Goal: Transaction & Acquisition: Purchase product/service

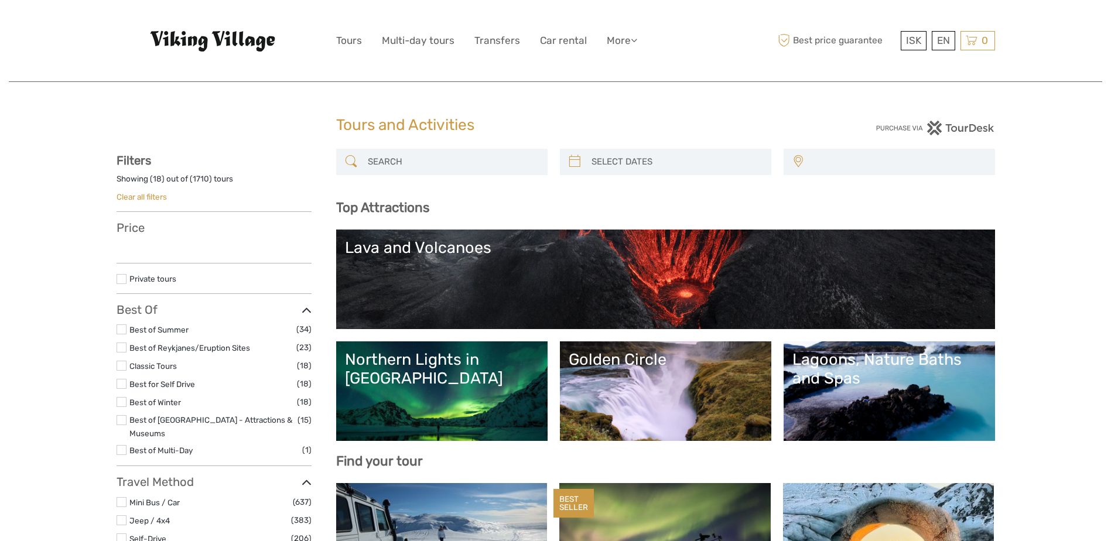
select select
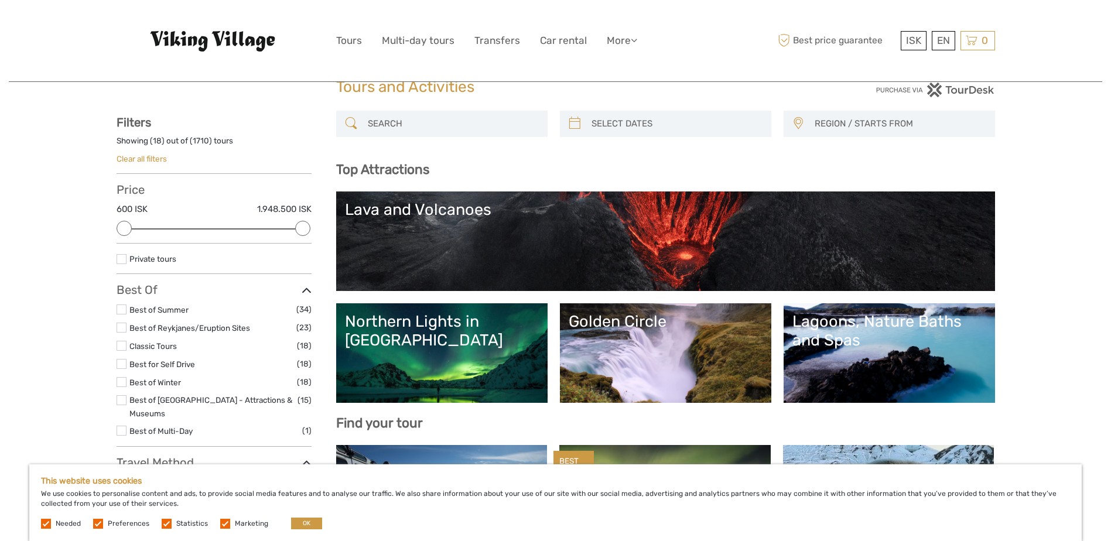
scroll to position [59, 0]
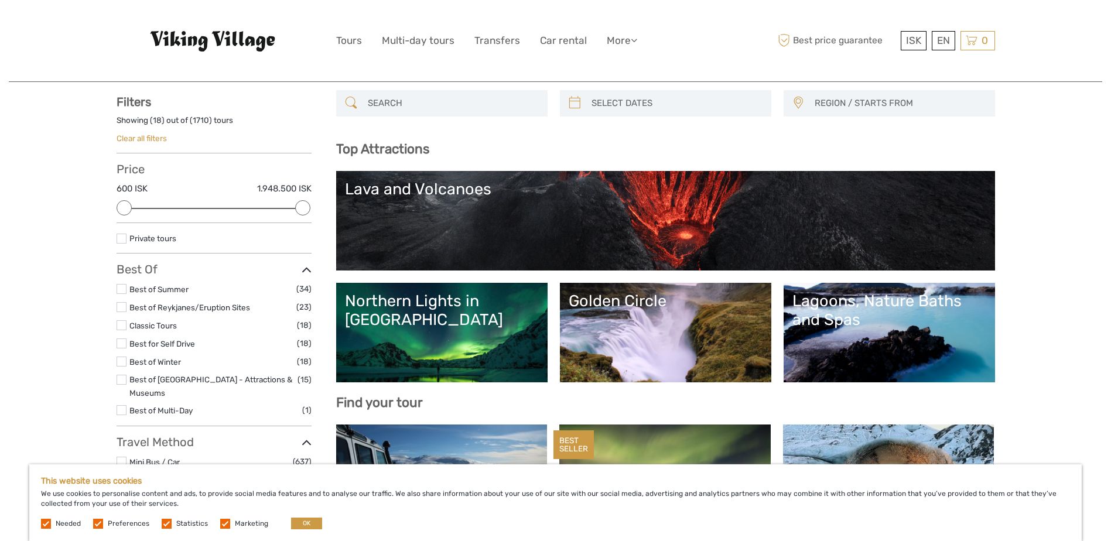
type input "05/10/2025"
click at [592, 102] on input "search" at bounding box center [676, 103] width 179 height 20
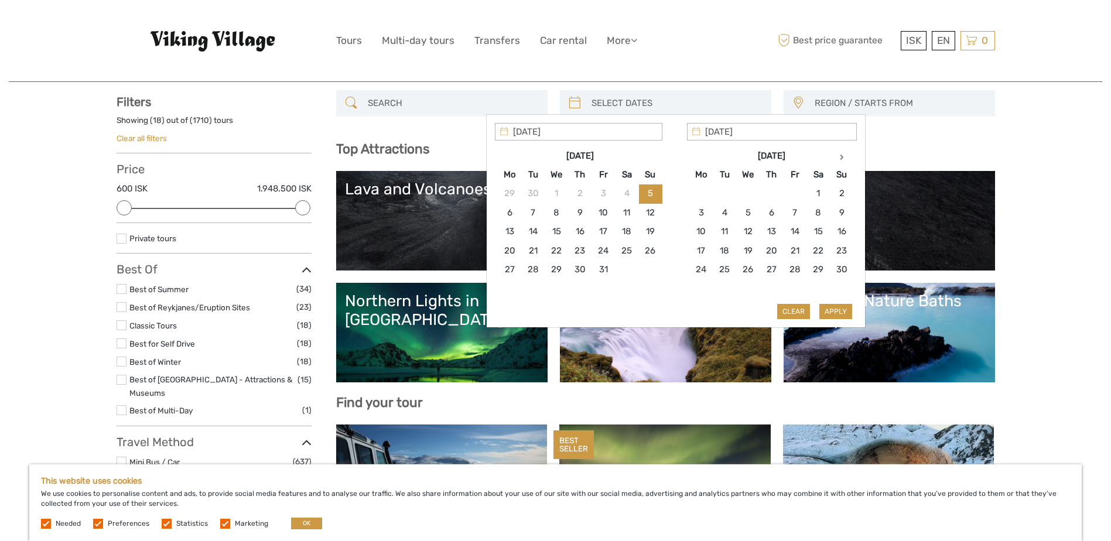
click at [634, 64] on div "ISK ISK € $ £ EN English Español Deutsch Tours Multi-day tours Transfers Car re…" at bounding box center [555, 41] width 439 height 64
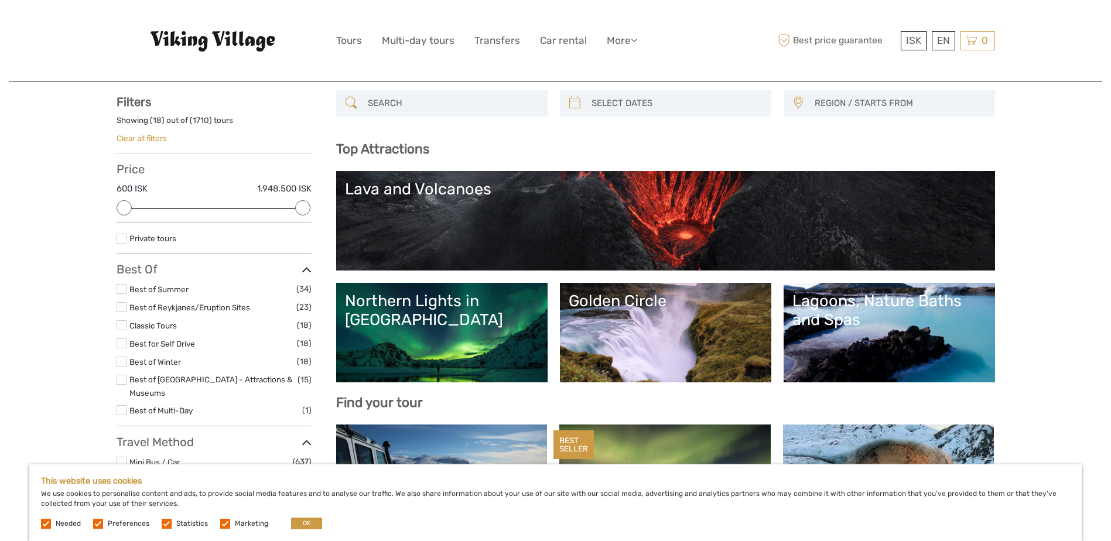
drag, startPoint x: 300, startPoint y: 207, endPoint x: 292, endPoint y: 204, distance: 9.1
click at [292, 204] on div "Price 600 ISK 1.948.500 ISK Clear" at bounding box center [214, 192] width 195 height 61
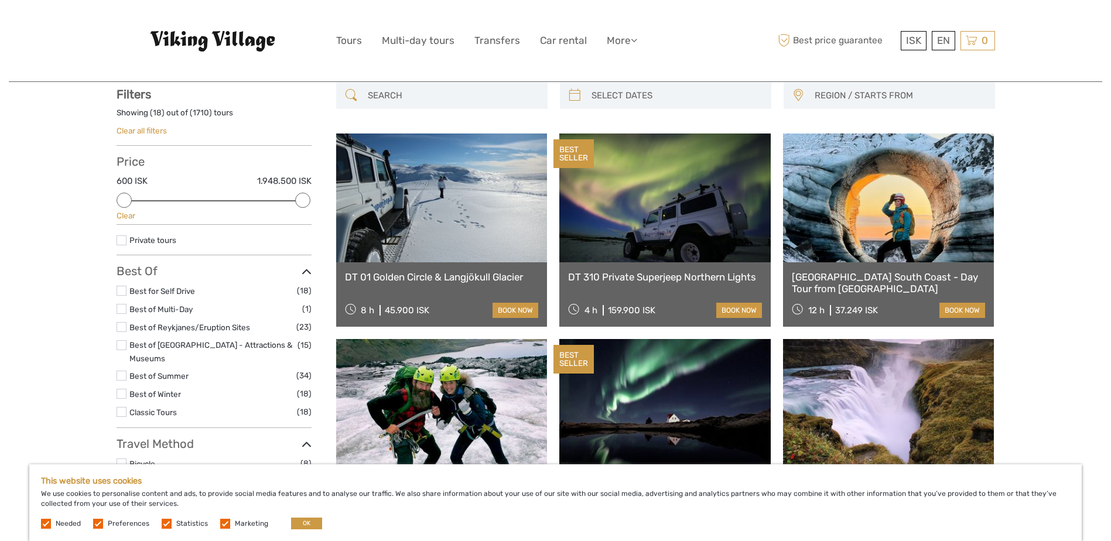
scroll to position [67, 0]
drag, startPoint x: 123, startPoint y: 198, endPoint x: 136, endPoint y: 202, distance: 13.4
click at [136, 202] on div at bounding box center [141, 199] width 15 height 15
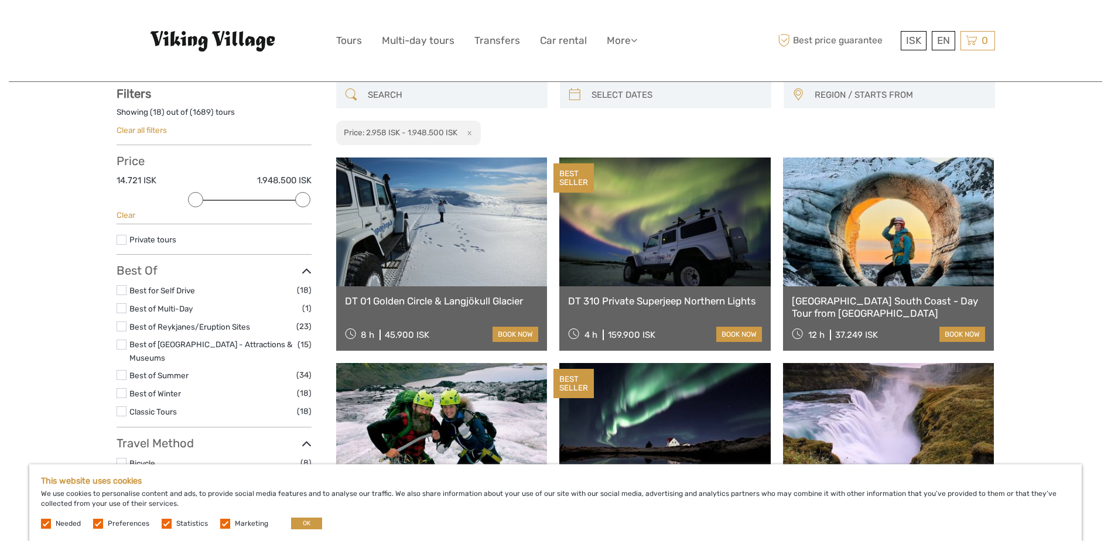
drag, startPoint x: 136, startPoint y: 202, endPoint x: 184, endPoint y: 194, distance: 49.2
click at [184, 194] on div "Price 14.721 ISK 1.948.500 ISK Clear" at bounding box center [214, 189] width 195 height 70
click at [945, 39] on div "EN English Español Deutsch" at bounding box center [942, 40] width 23 height 19
click at [929, 114] on link "Deutsch" at bounding box center [929, 111] width 49 height 21
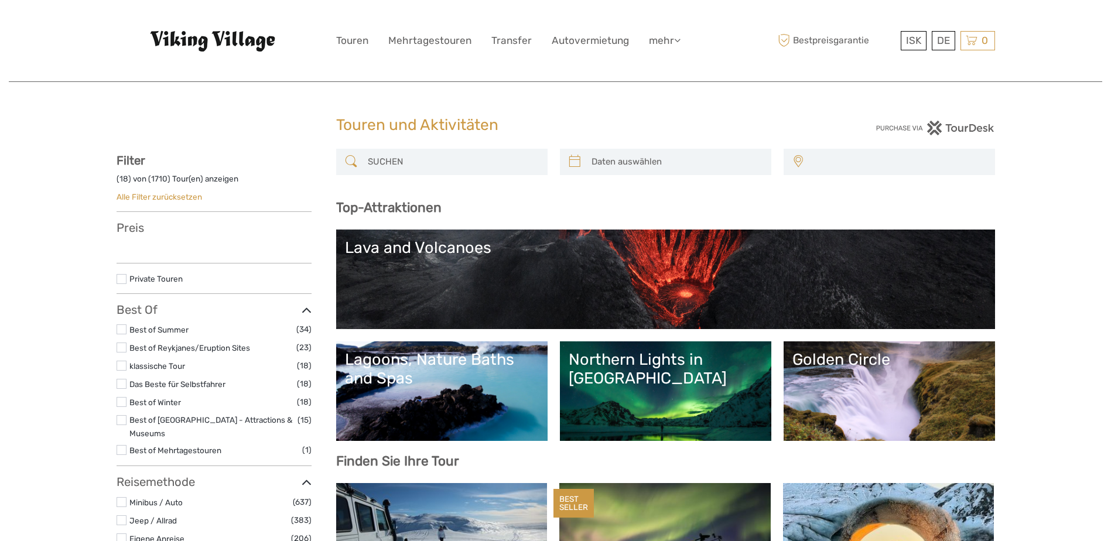
select select
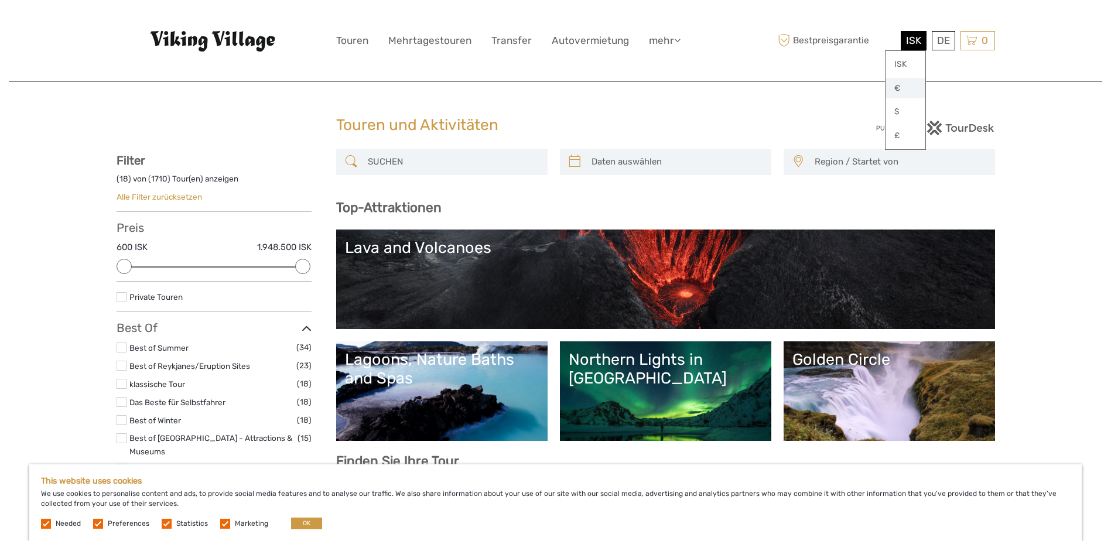
click at [898, 88] on link "€" at bounding box center [905, 88] width 40 height 21
drag, startPoint x: 126, startPoint y: 264, endPoint x: 208, endPoint y: 260, distance: 82.6
click at [208, 260] on div at bounding box center [212, 266] width 15 height 15
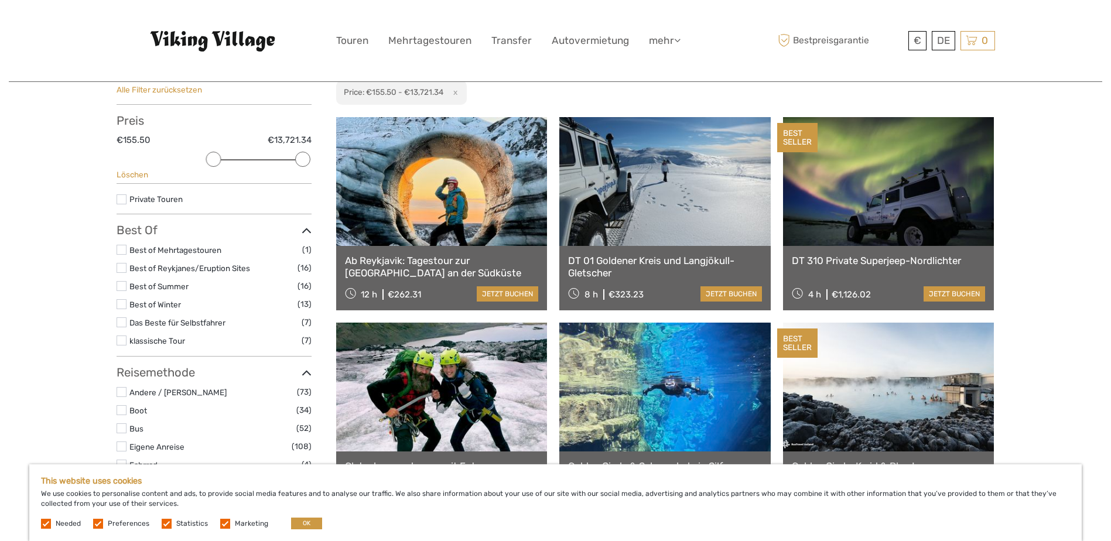
scroll to position [125, 0]
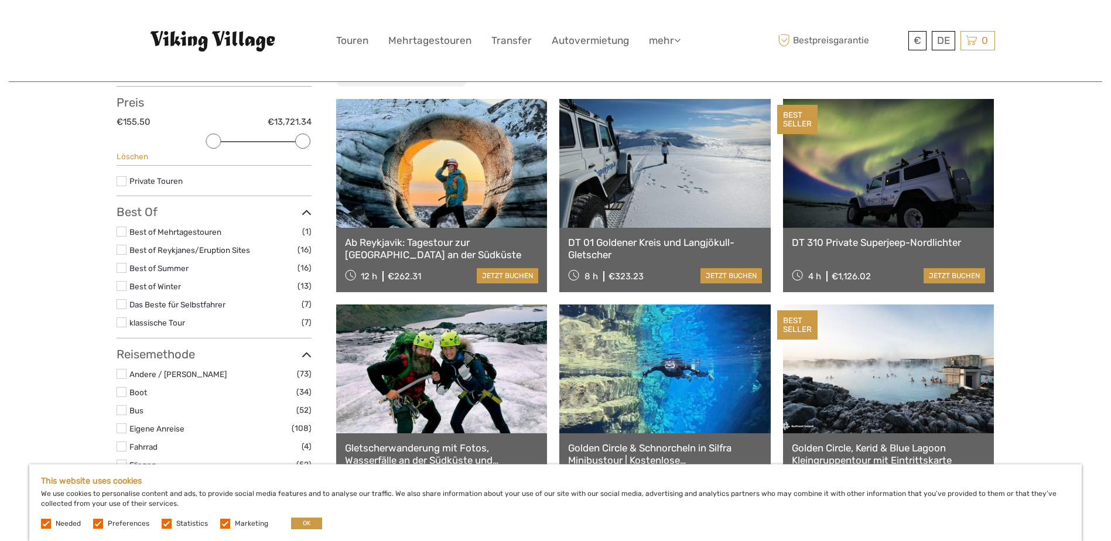
click at [125, 287] on label at bounding box center [122, 286] width 10 height 10
click at [0, 0] on input "checkbox" at bounding box center [0, 0] width 0 height 0
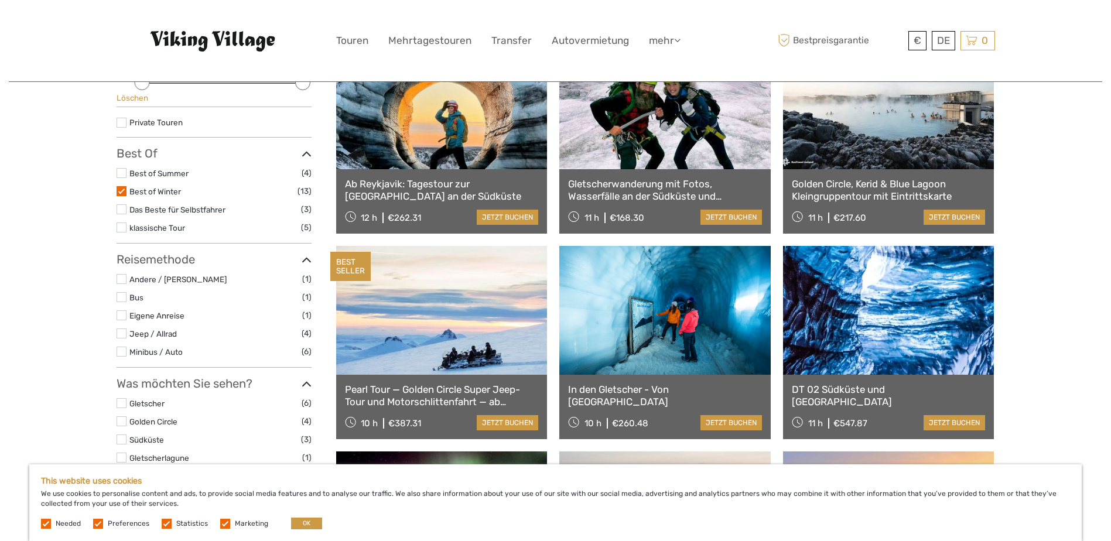
scroll to position [242, 0]
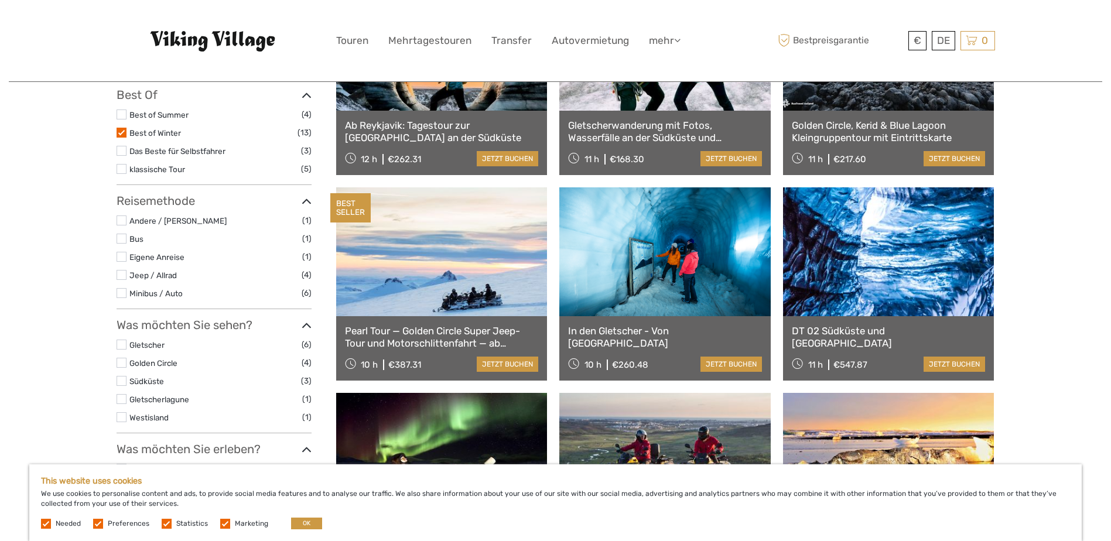
click at [122, 292] on label at bounding box center [122, 293] width 10 height 10
click at [0, 0] on input "checkbox" at bounding box center [0, 0] width 0 height 0
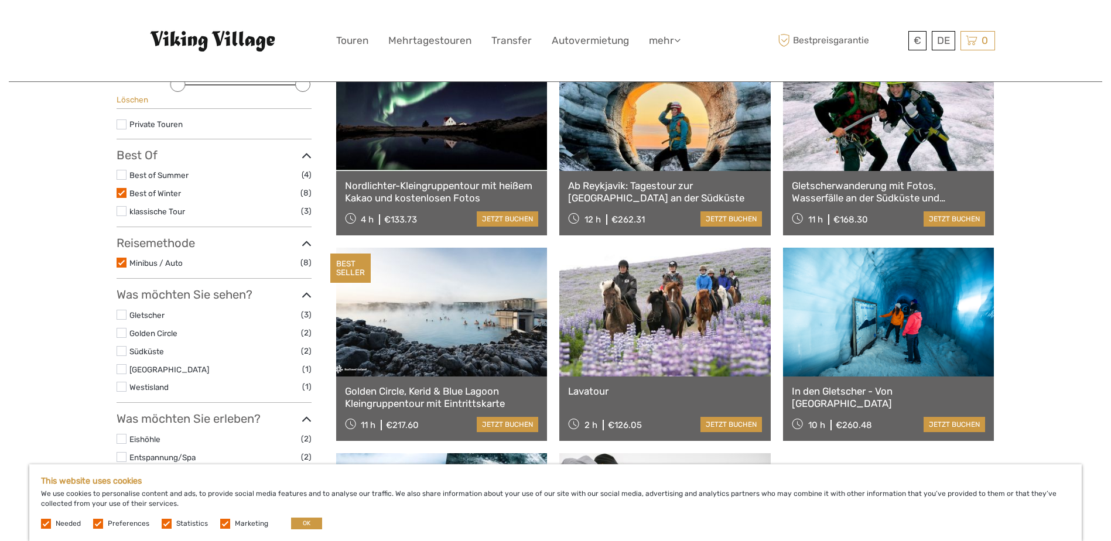
scroll to position [242, 0]
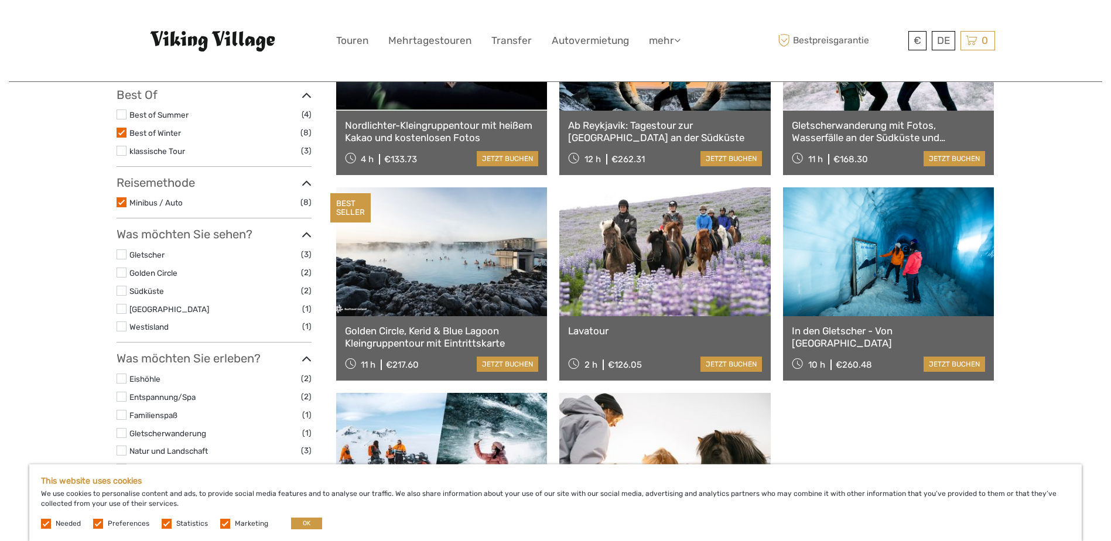
click at [460, 289] on link at bounding box center [441, 251] width 211 height 129
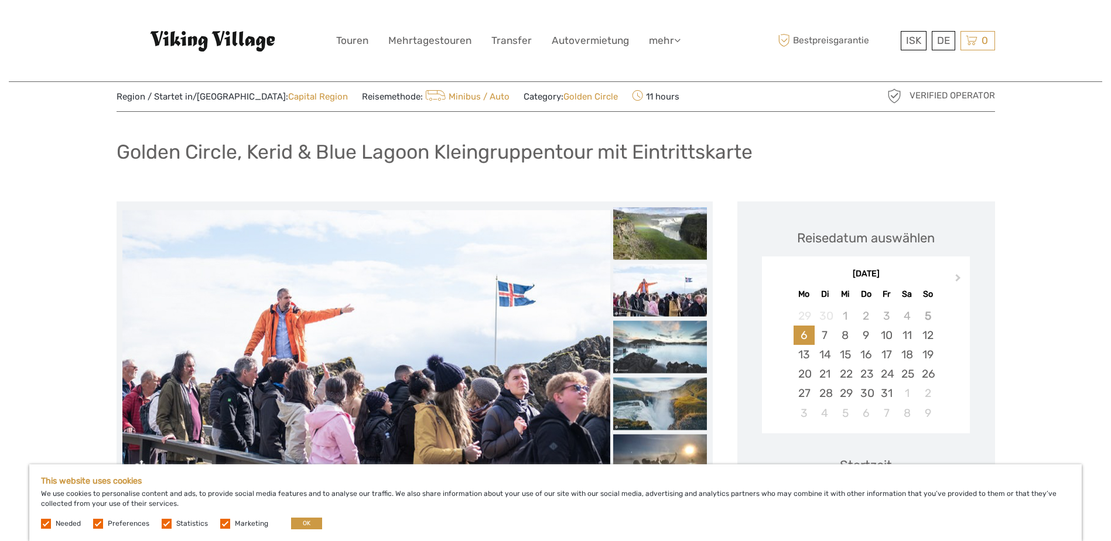
scroll to position [59, 0]
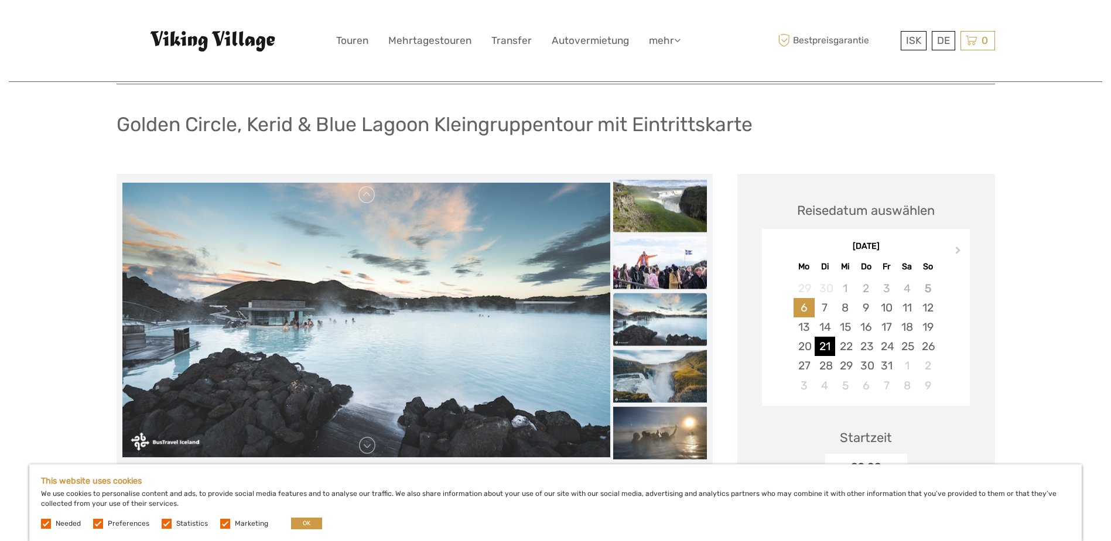
click at [824, 347] on div "21" at bounding box center [824, 346] width 20 height 19
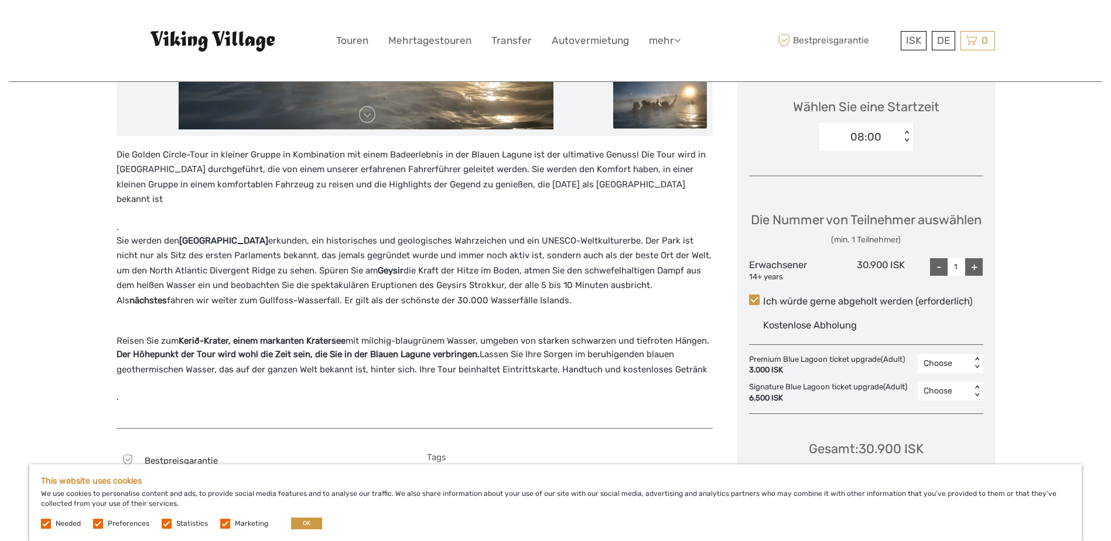
scroll to position [410, 0]
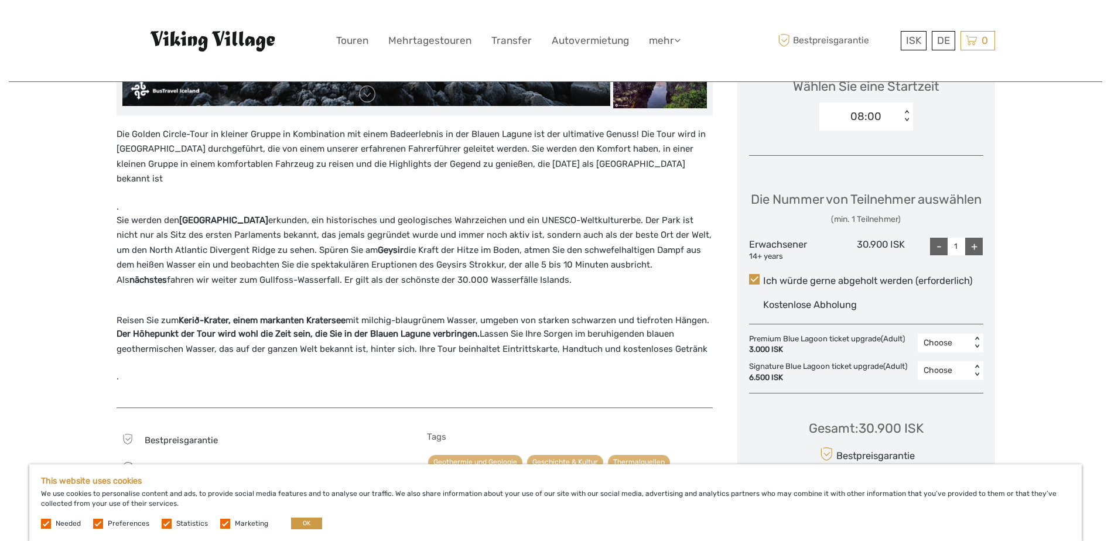
click at [974, 255] on div "+" at bounding box center [974, 247] width 18 height 18
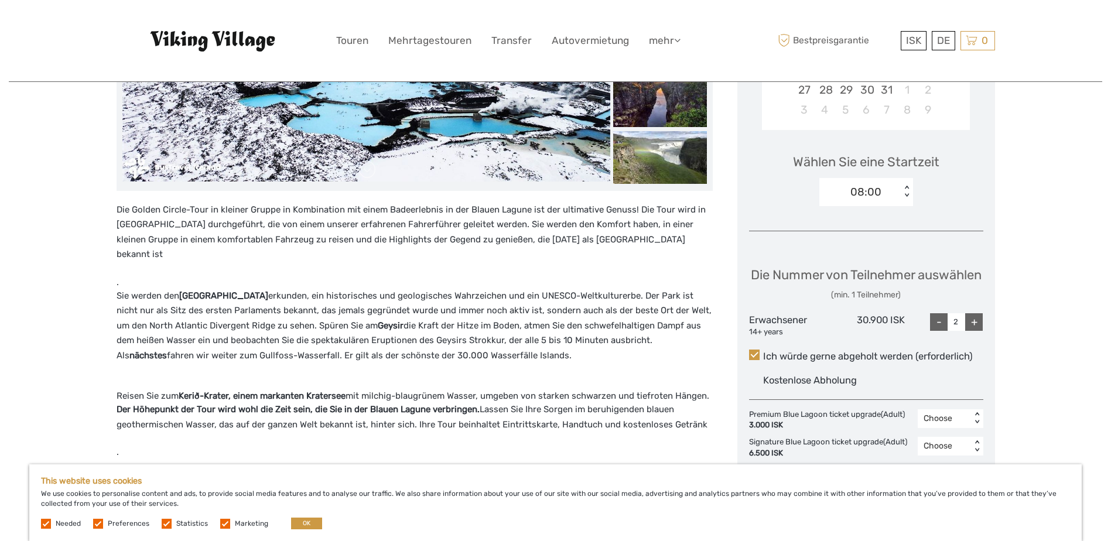
scroll to position [293, 0]
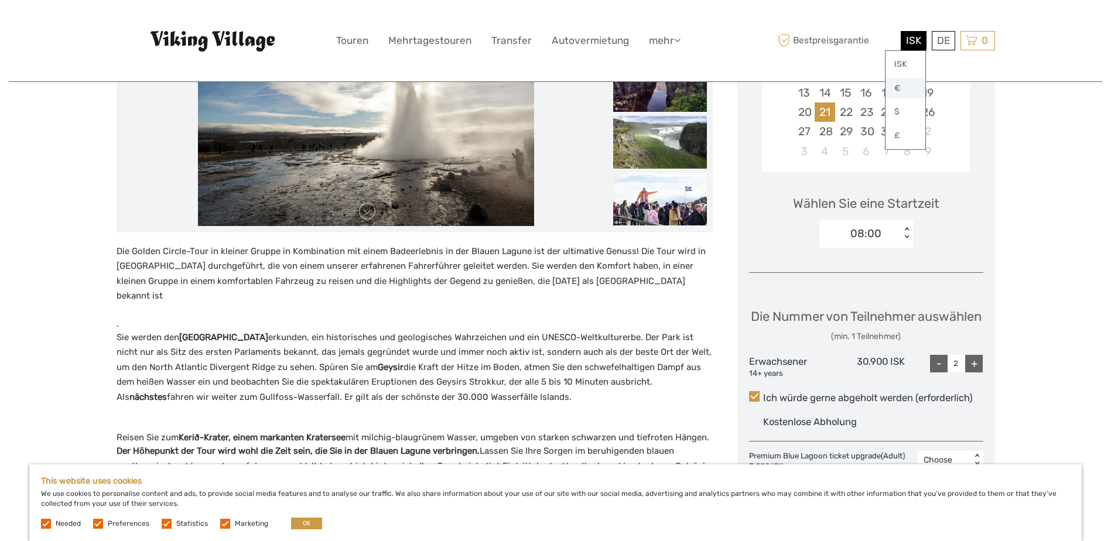
click at [904, 88] on link "€" at bounding box center [905, 88] width 40 height 21
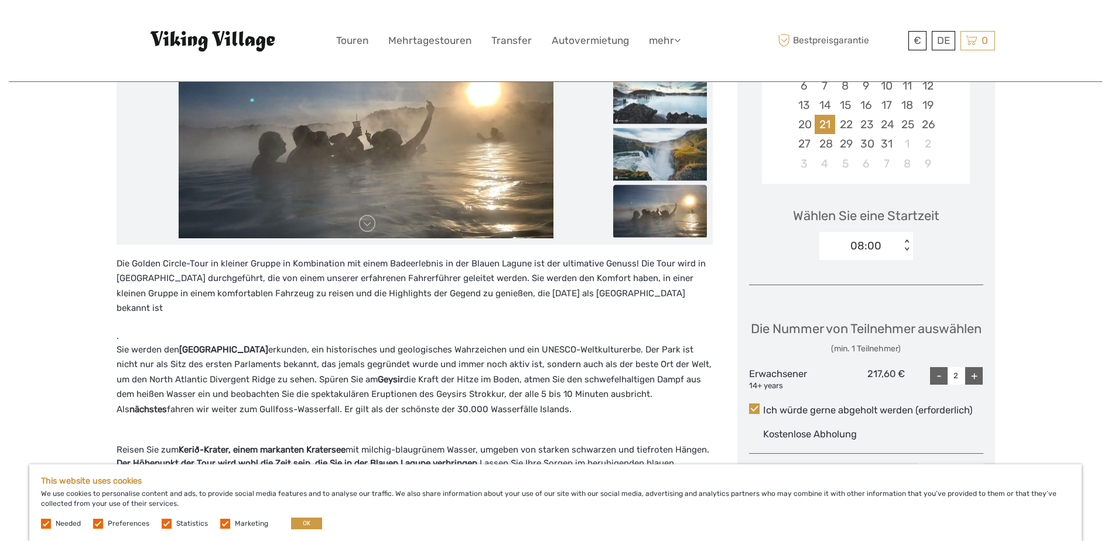
scroll to position [176, 0]
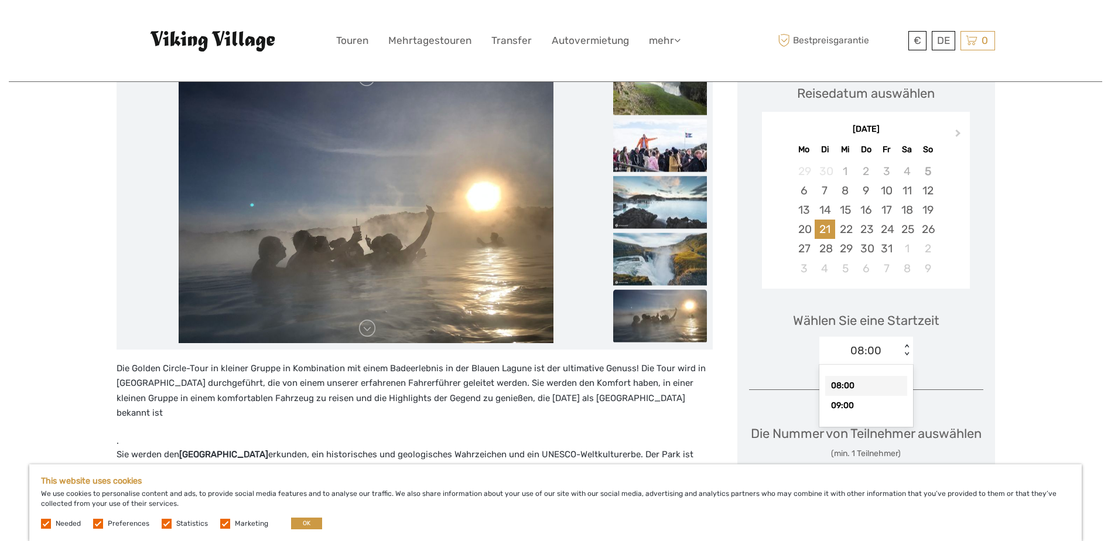
click at [906, 352] on div "< >" at bounding box center [906, 350] width 10 height 12
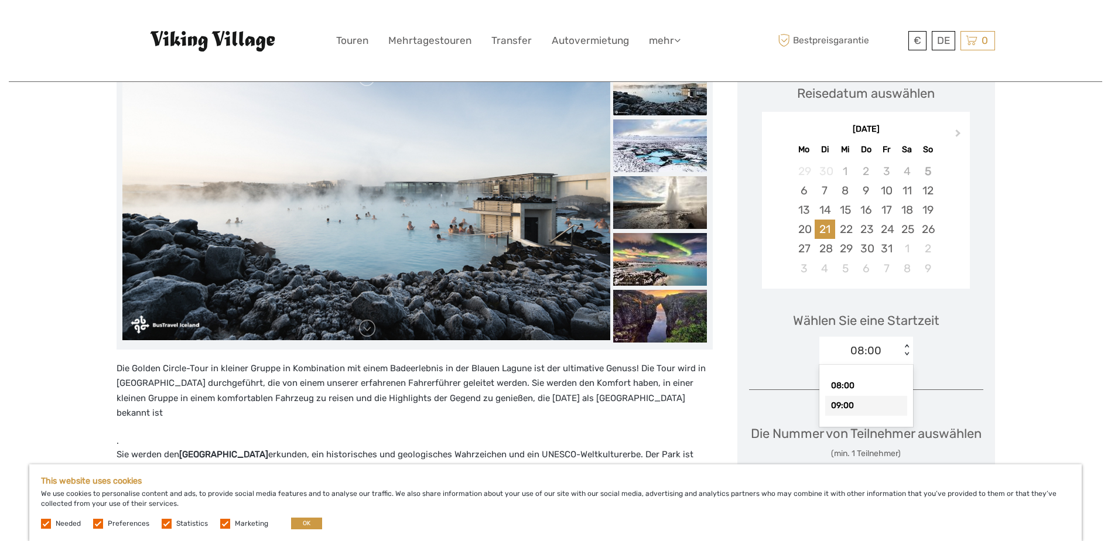
click at [880, 401] on div "09:00" at bounding box center [866, 406] width 82 height 20
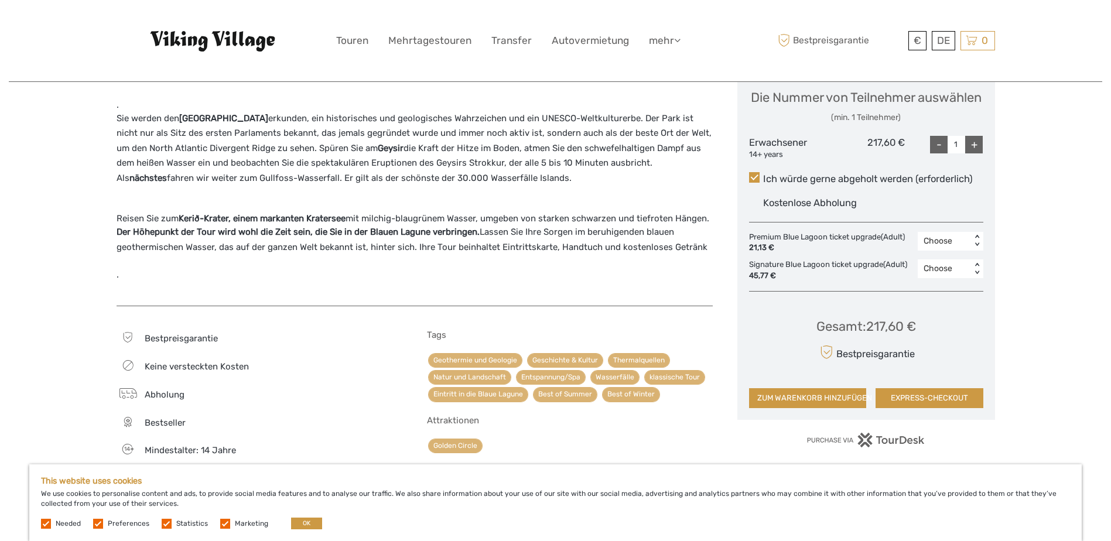
scroll to position [527, 0]
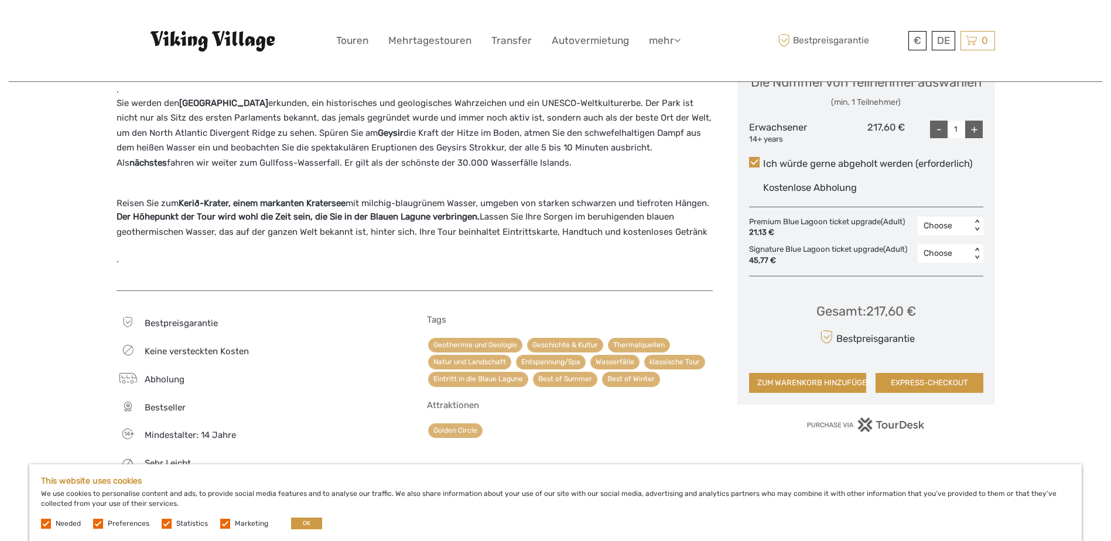
click at [976, 138] on div "+" at bounding box center [974, 130] width 18 height 18
type input "2"
click at [811, 393] on button "ZUM WARENKORB HINZUFÜGEN" at bounding box center [807, 383] width 117 height 20
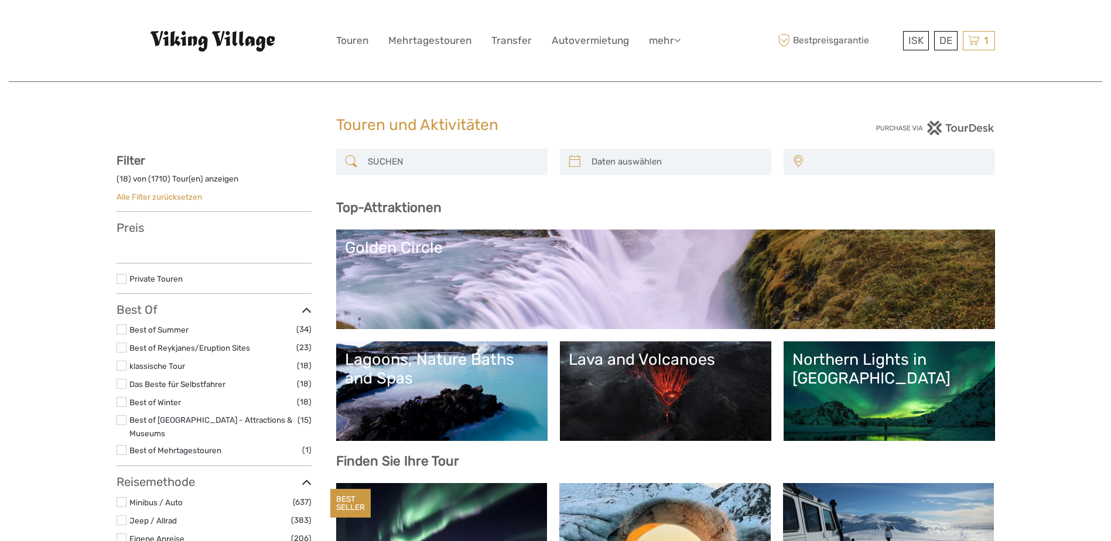
select select
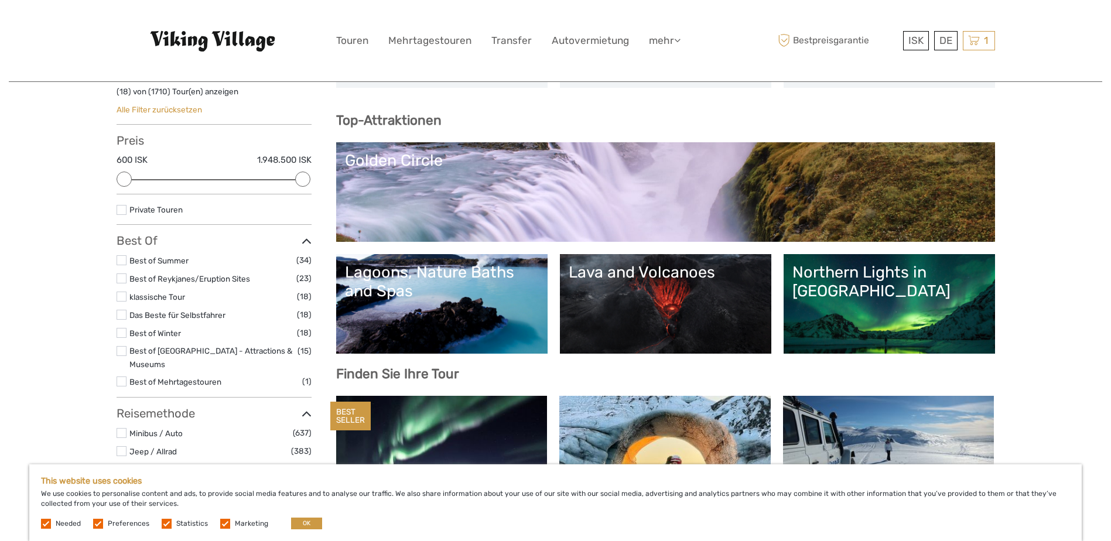
scroll to position [117, 0]
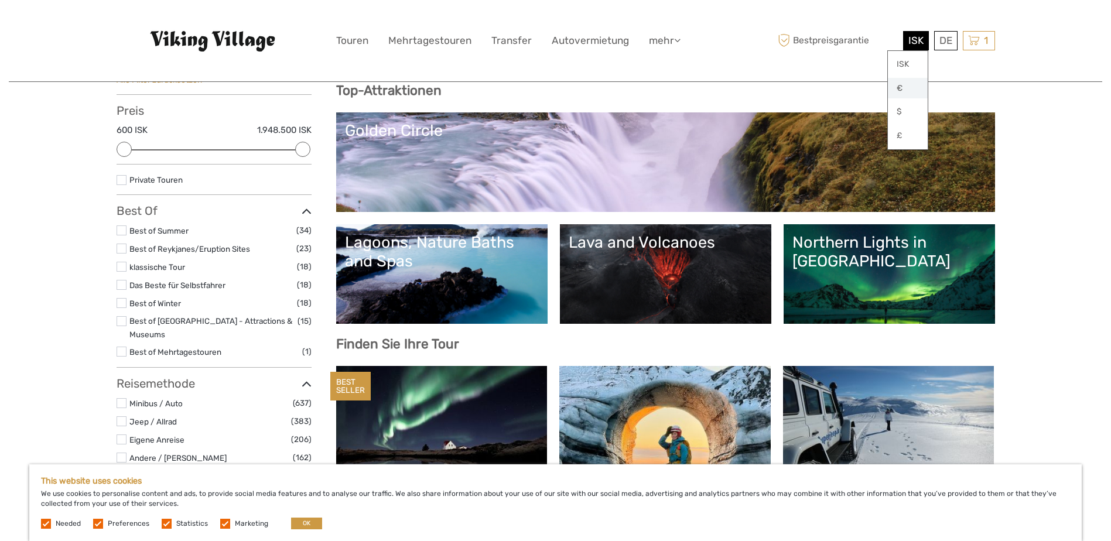
click at [906, 90] on link "€" at bounding box center [908, 88] width 40 height 21
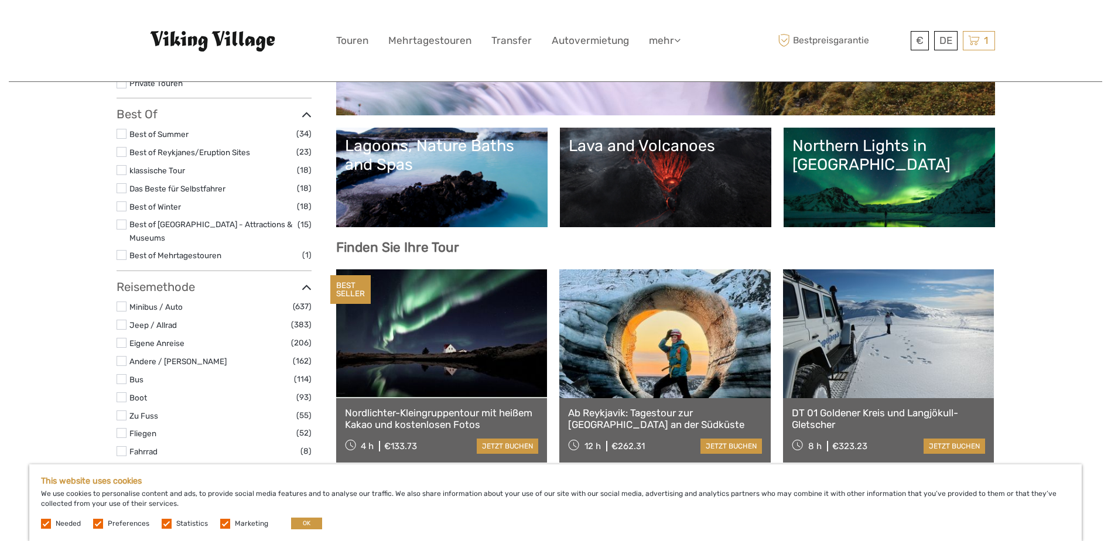
scroll to position [234, 0]
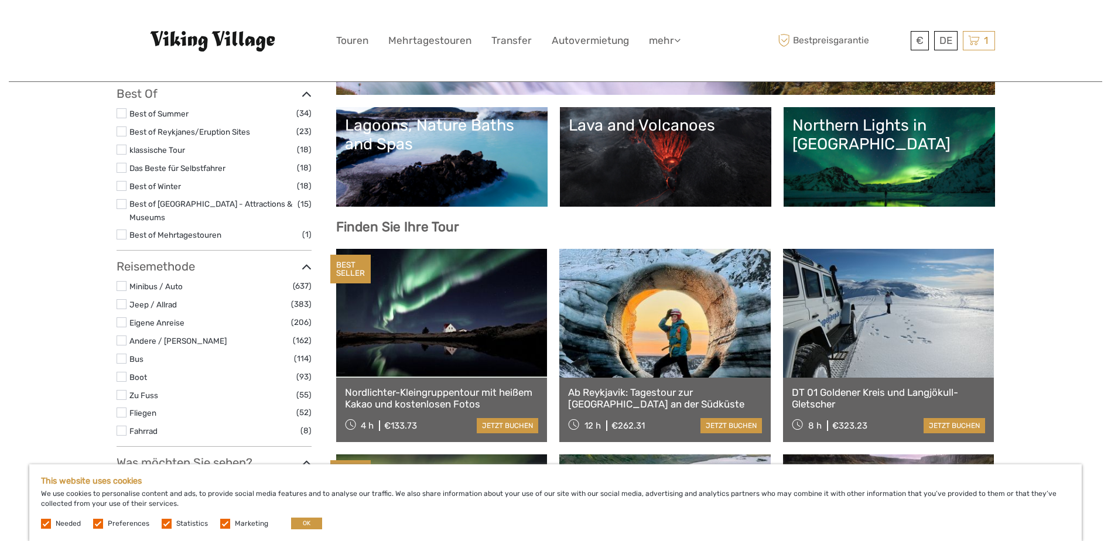
click at [125, 185] on label at bounding box center [122, 186] width 10 height 10
click at [0, 0] on input "checkbox" at bounding box center [0, 0] width 0 height 0
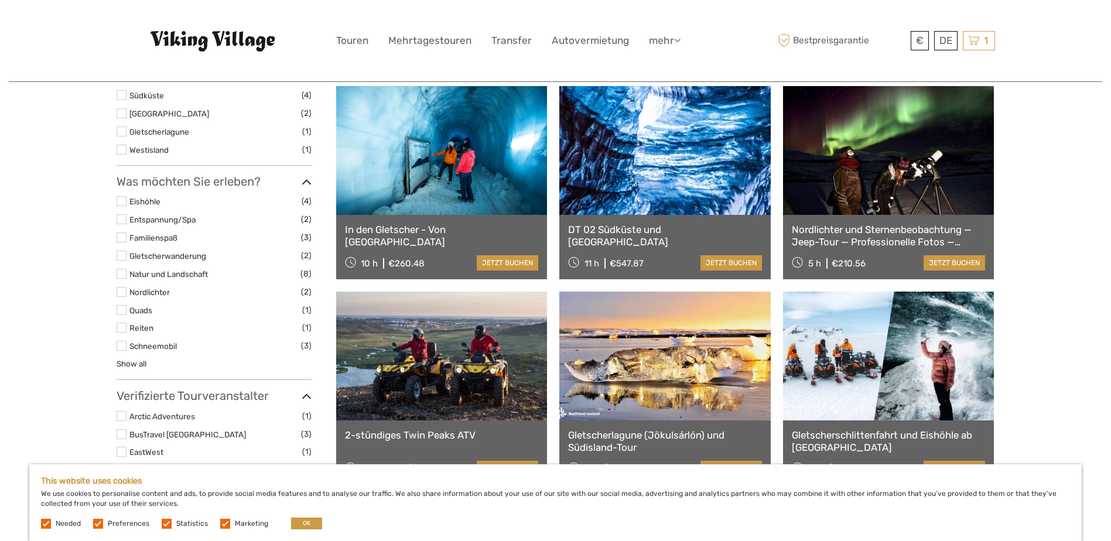
scroll to position [535, 0]
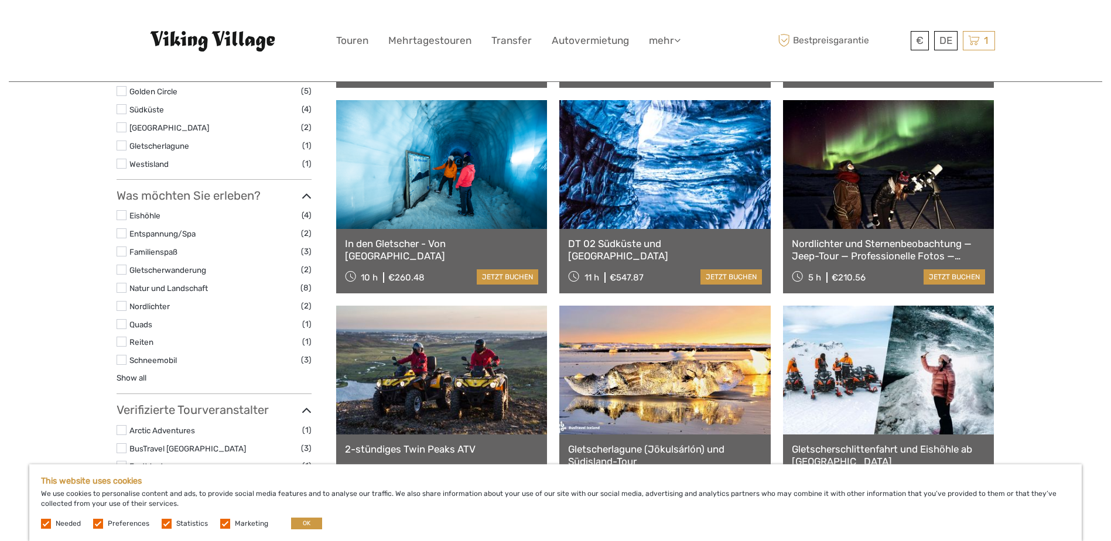
click at [124, 210] on label at bounding box center [122, 215] width 10 height 10
click at [0, 0] on input "checkbox" at bounding box center [0, 0] width 0 height 0
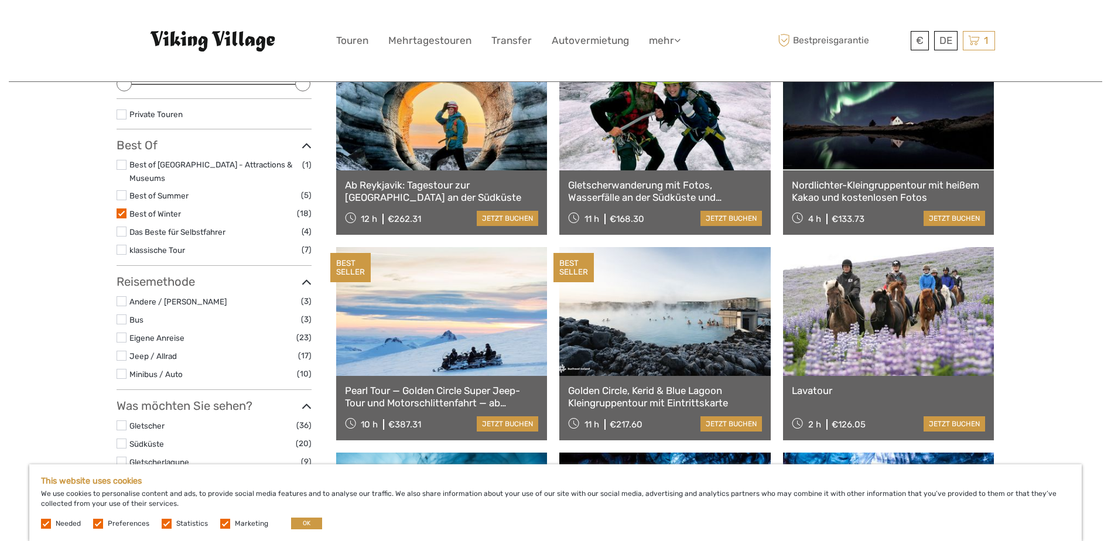
scroll to position [184, 0]
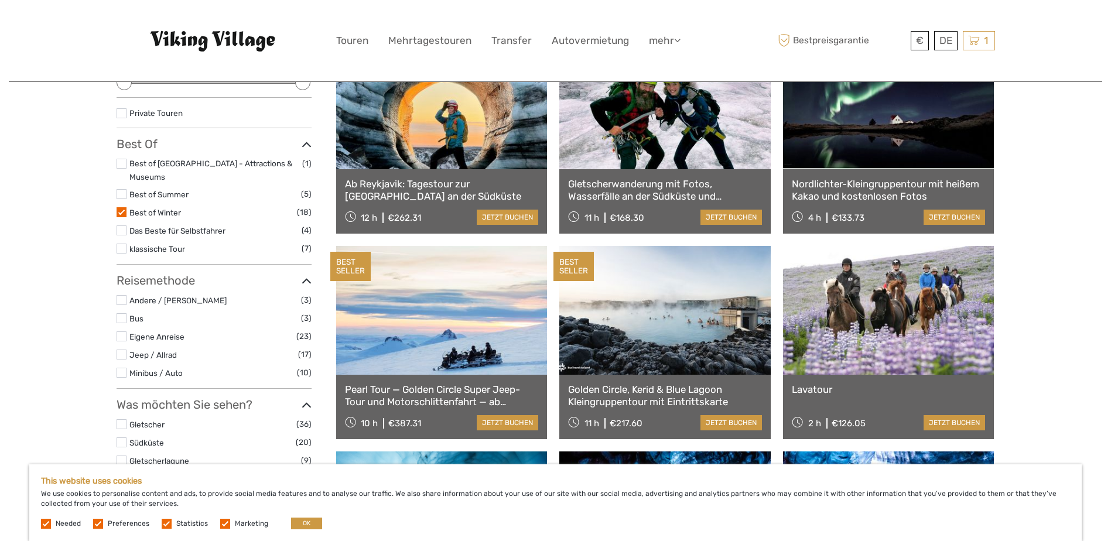
click at [122, 313] on label at bounding box center [122, 318] width 10 height 10
click at [0, 0] on input "checkbox" at bounding box center [0, 0] width 0 height 0
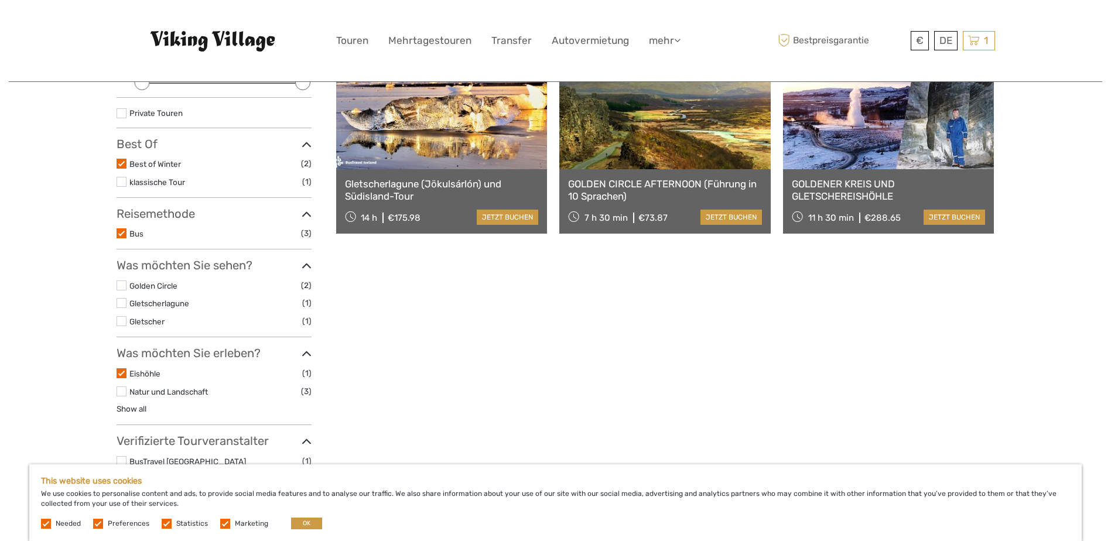
scroll to position [67, 0]
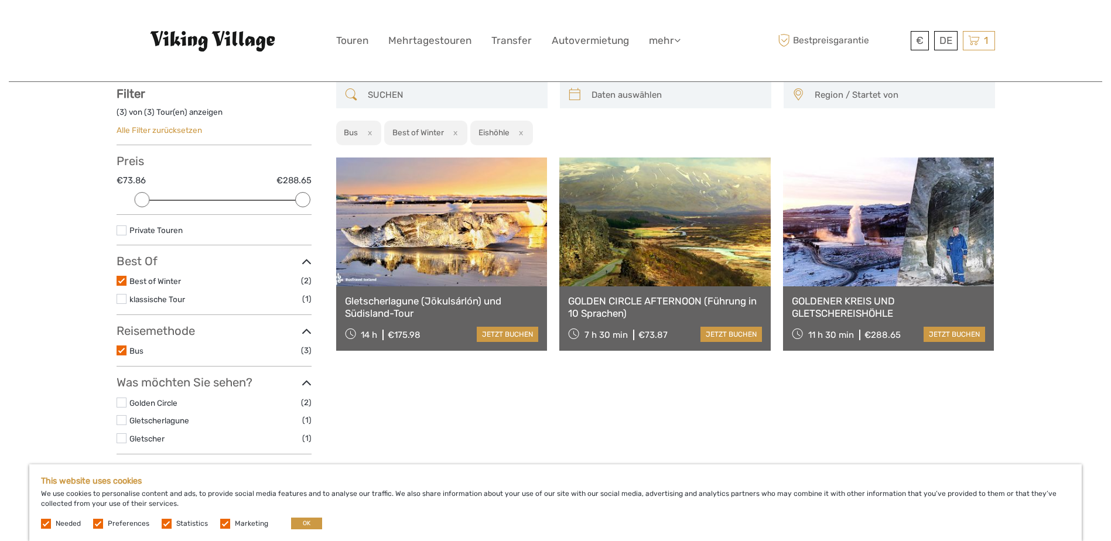
click at [667, 253] on link at bounding box center [664, 221] width 211 height 129
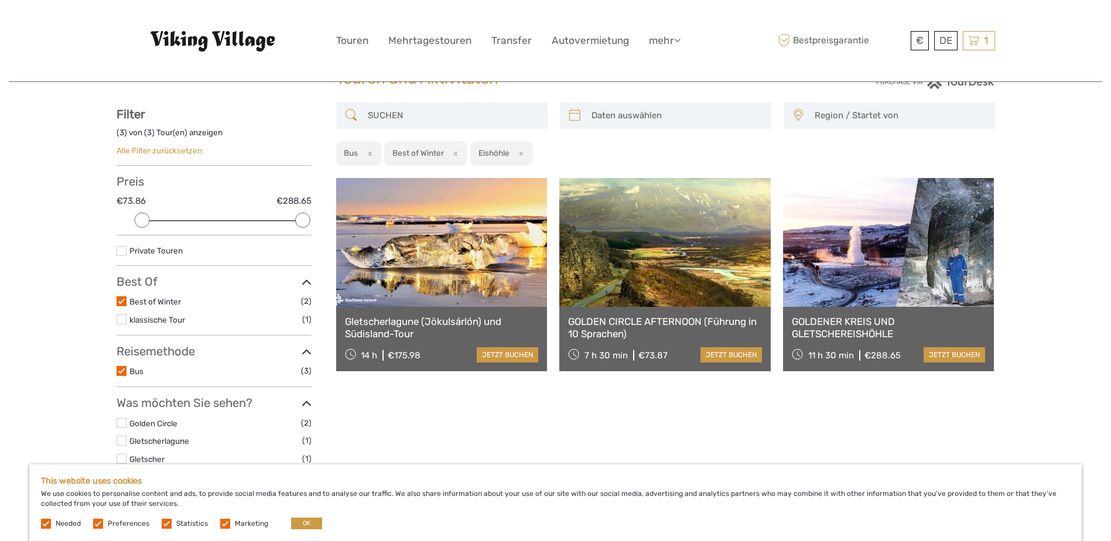
scroll to position [0, 0]
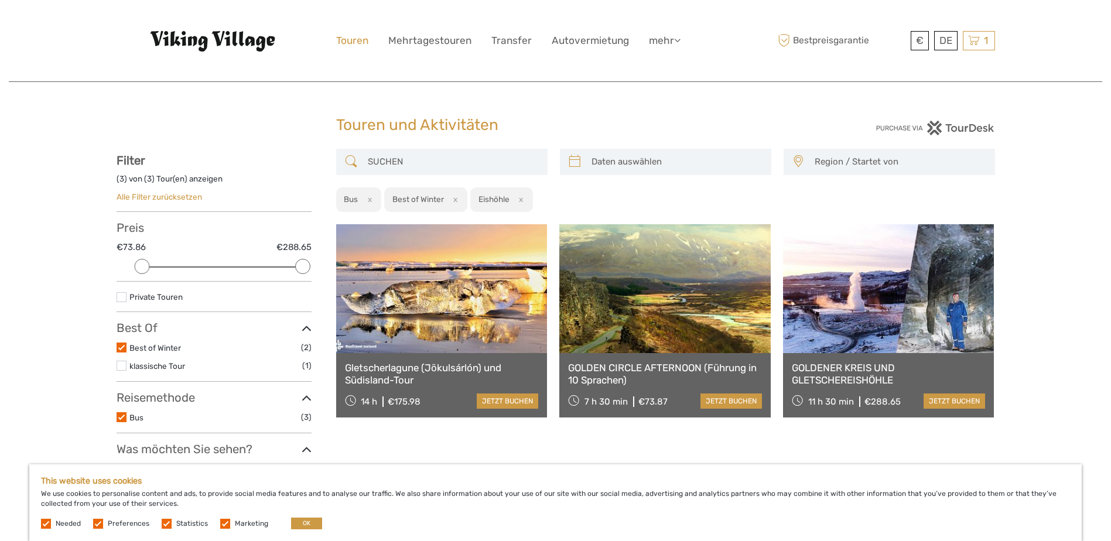
click at [365, 40] on link "Touren" at bounding box center [352, 40] width 32 height 17
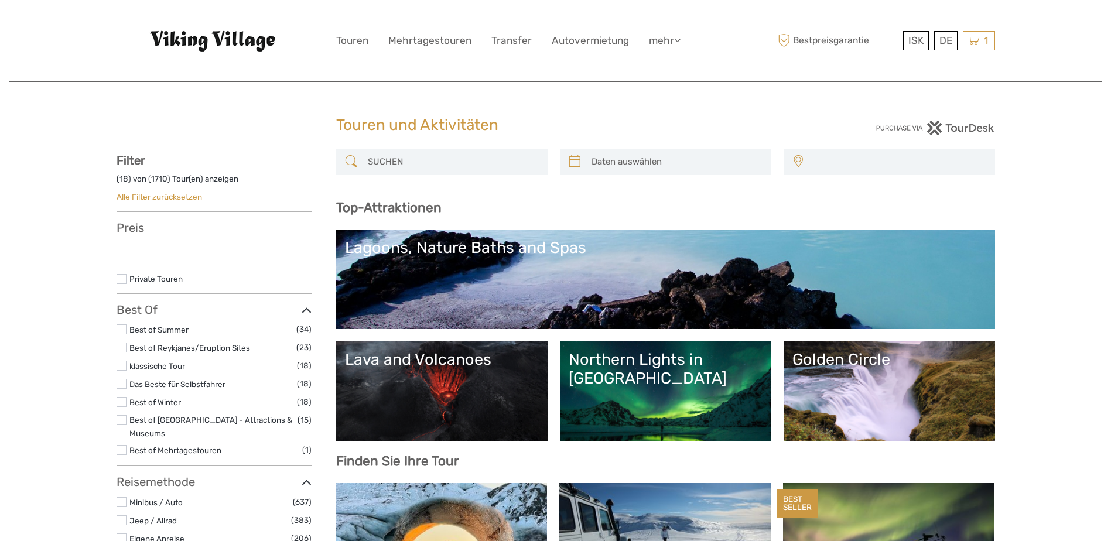
select select
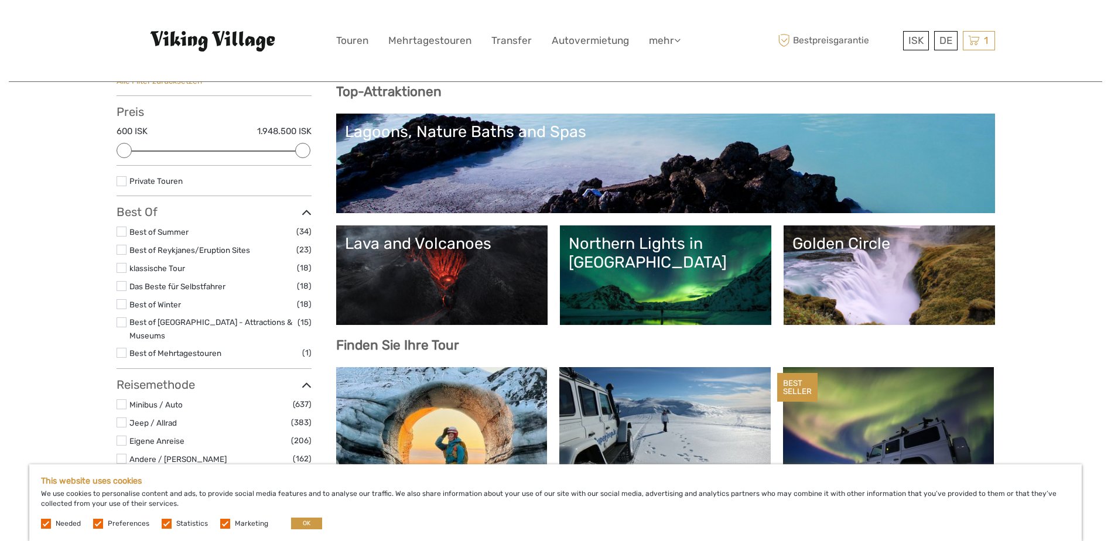
scroll to position [117, 0]
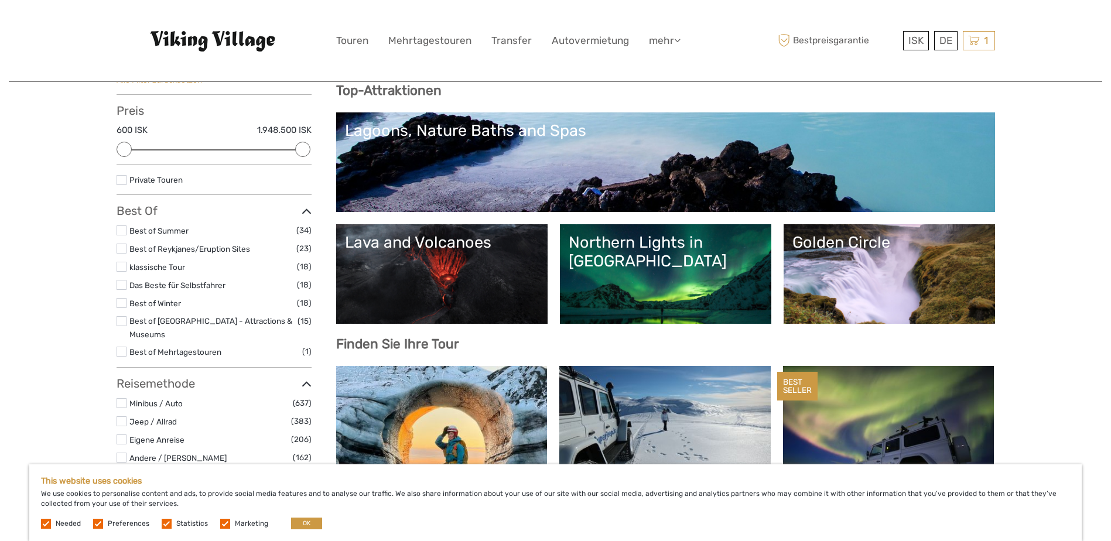
click at [127, 303] on li "Best of Winter (18)" at bounding box center [214, 302] width 195 height 13
click at [125, 303] on label at bounding box center [122, 303] width 10 height 10
click at [0, 0] on input "checkbox" at bounding box center [0, 0] width 0 height 0
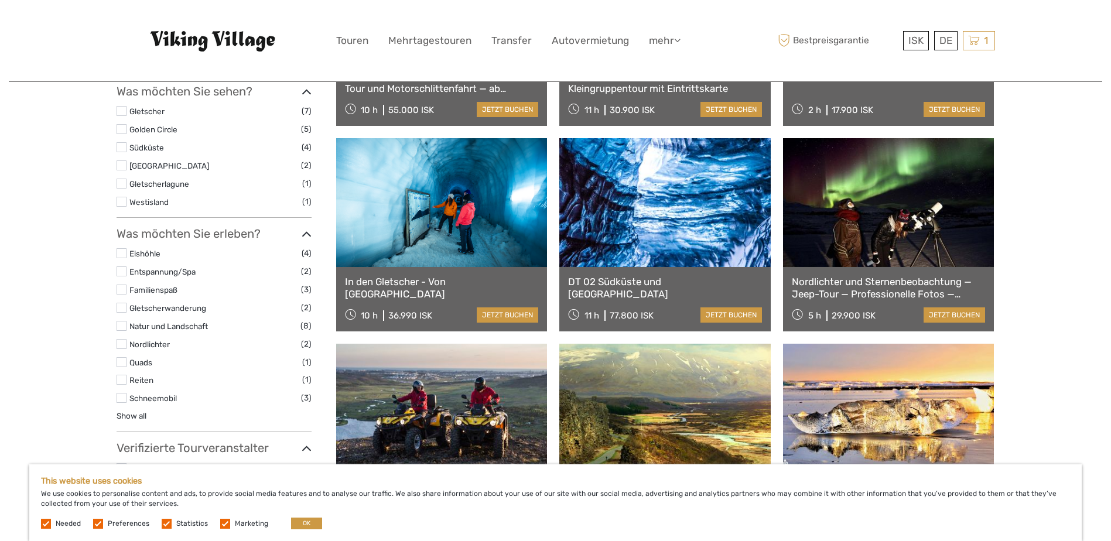
scroll to position [477, 0]
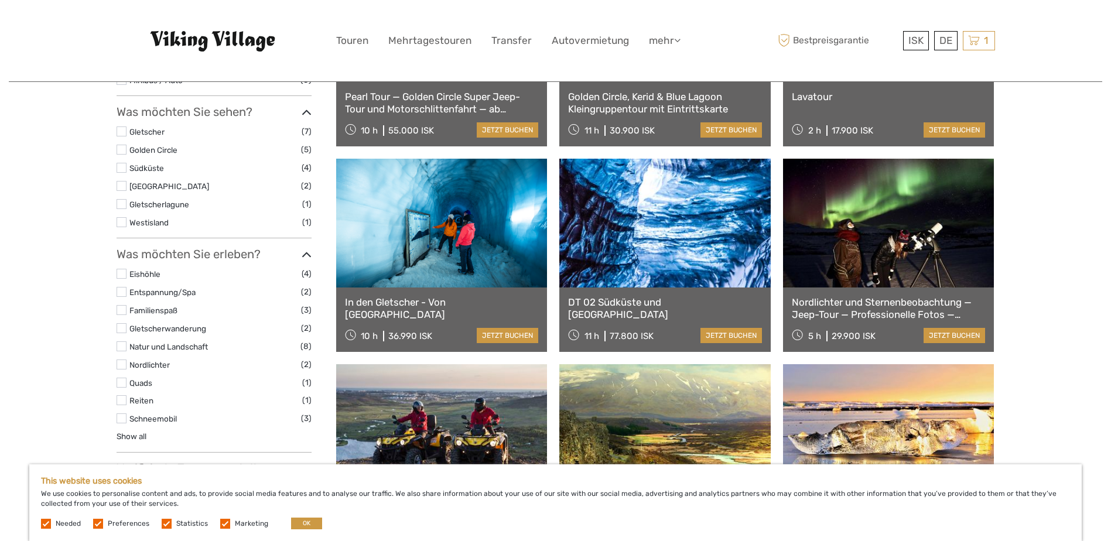
click at [122, 341] on label at bounding box center [122, 346] width 10 height 10
click at [0, 0] on input "checkbox" at bounding box center [0, 0] width 0 height 0
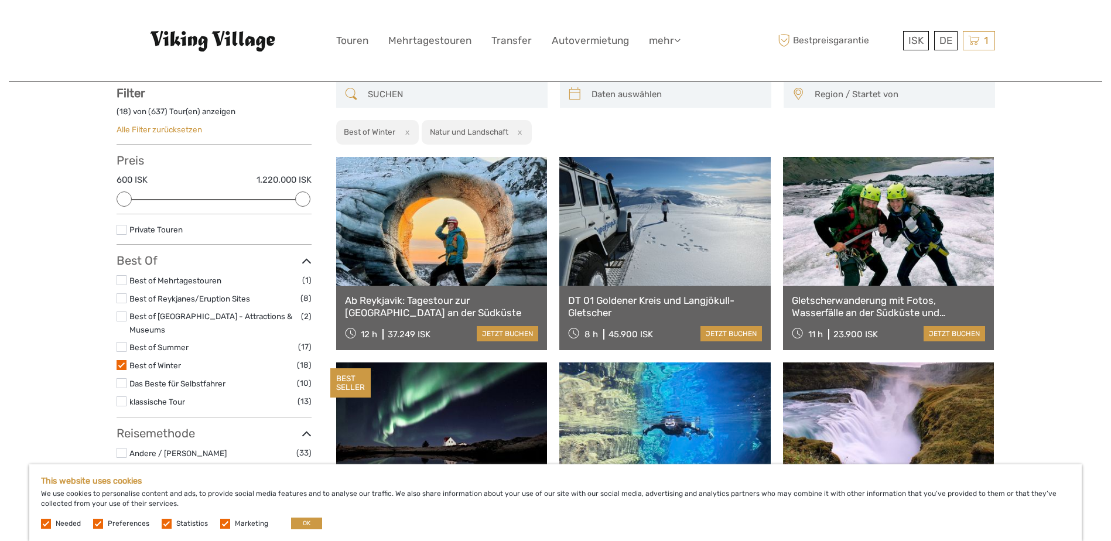
scroll to position [67, 0]
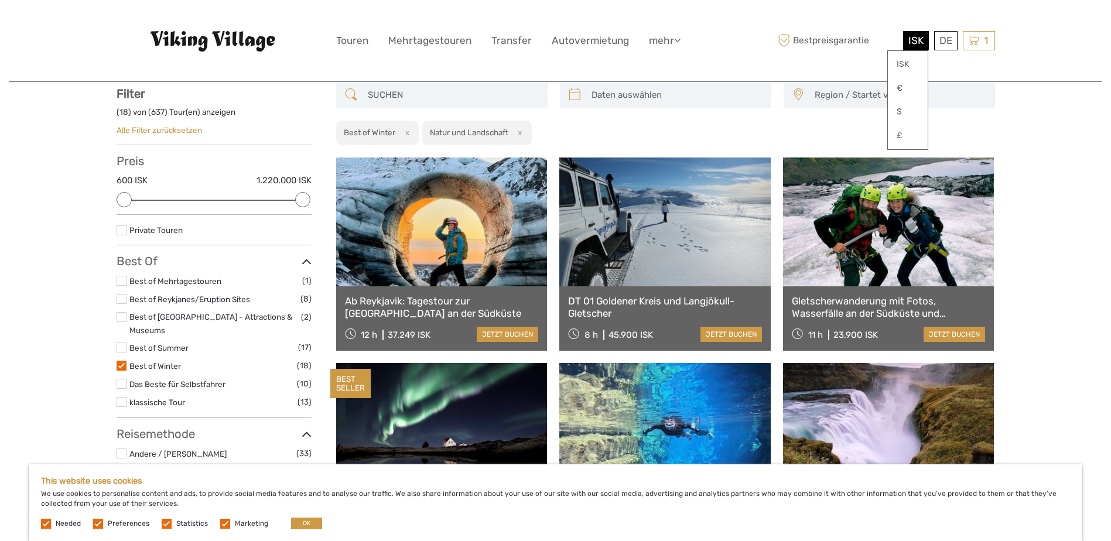
click at [912, 43] on span "ISK" at bounding box center [915, 41] width 15 height 12
click at [906, 90] on link "€" at bounding box center [908, 88] width 40 height 21
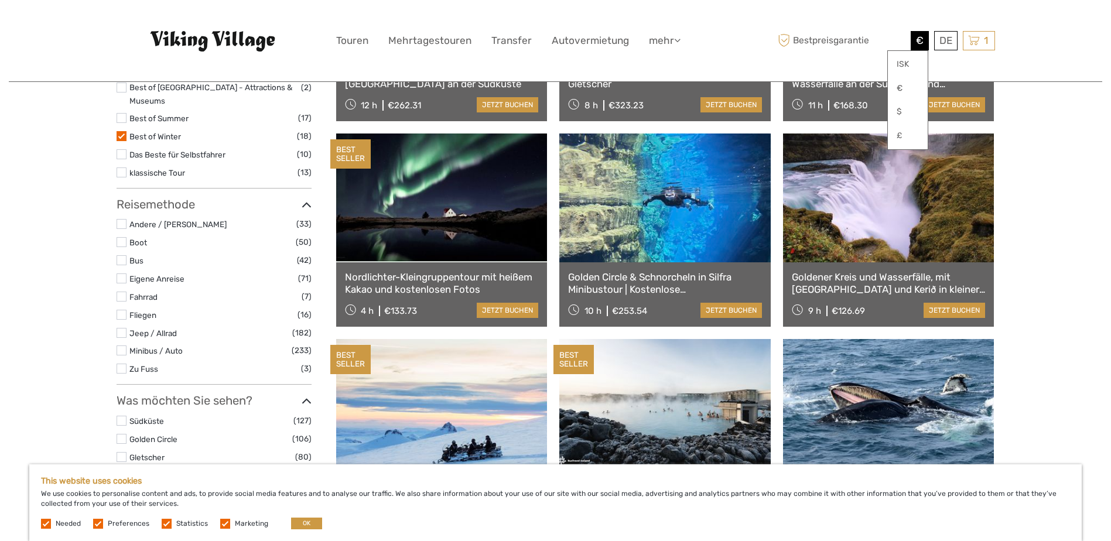
scroll to position [301, 0]
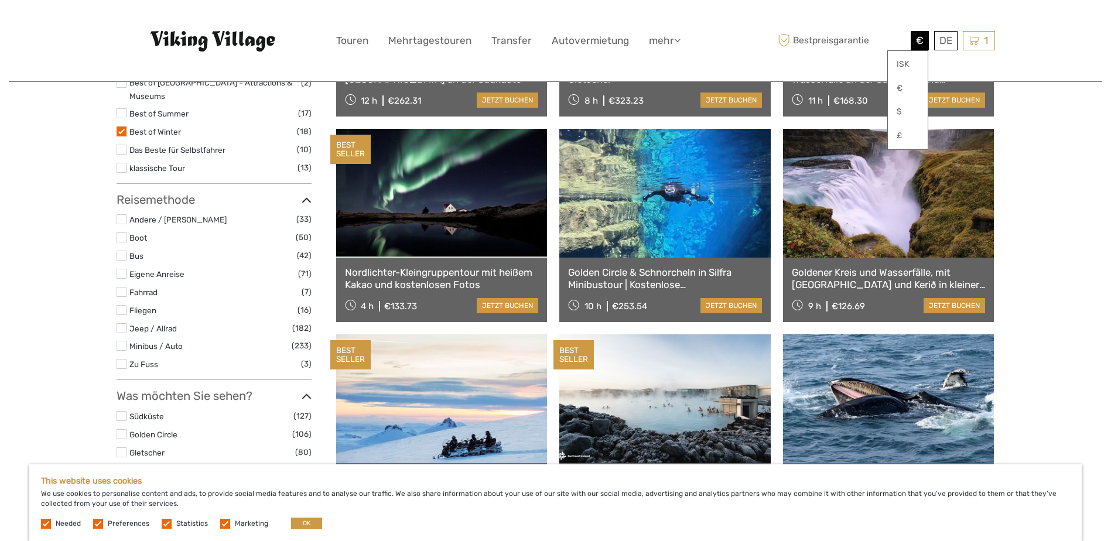
click at [441, 224] on link at bounding box center [441, 193] width 211 height 129
click at [899, 85] on link "€" at bounding box center [908, 88] width 40 height 21
click at [900, 84] on link "€" at bounding box center [908, 88] width 40 height 21
click at [980, 39] on div "1 Items Golden Circle, Kerid & Blue Lagoon Kleingruppentour mit Eintrittskarte …" at bounding box center [978, 40] width 32 height 19
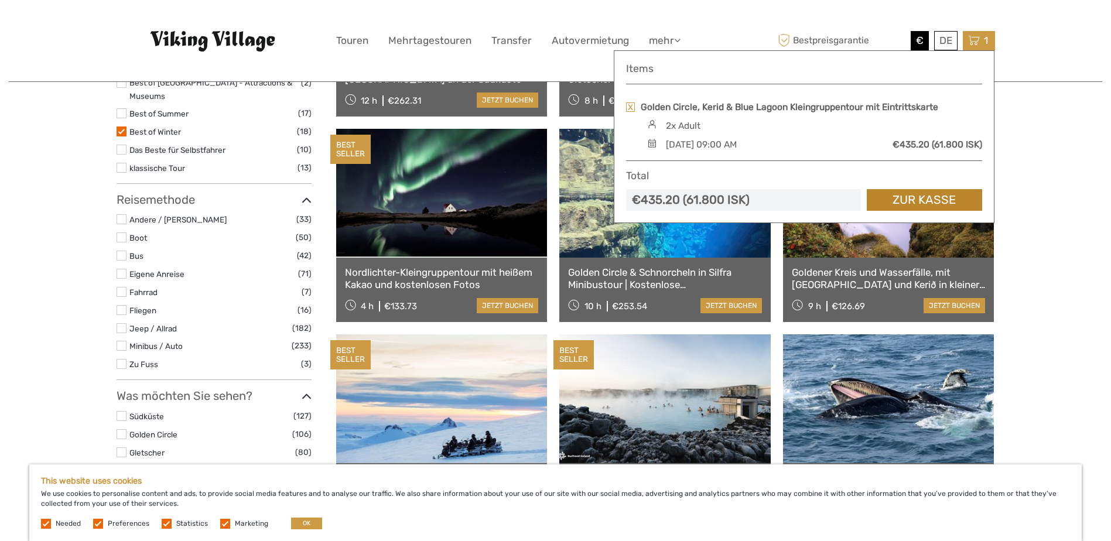
click at [923, 198] on link "Zur Kasse" at bounding box center [923, 200] width 115 height 22
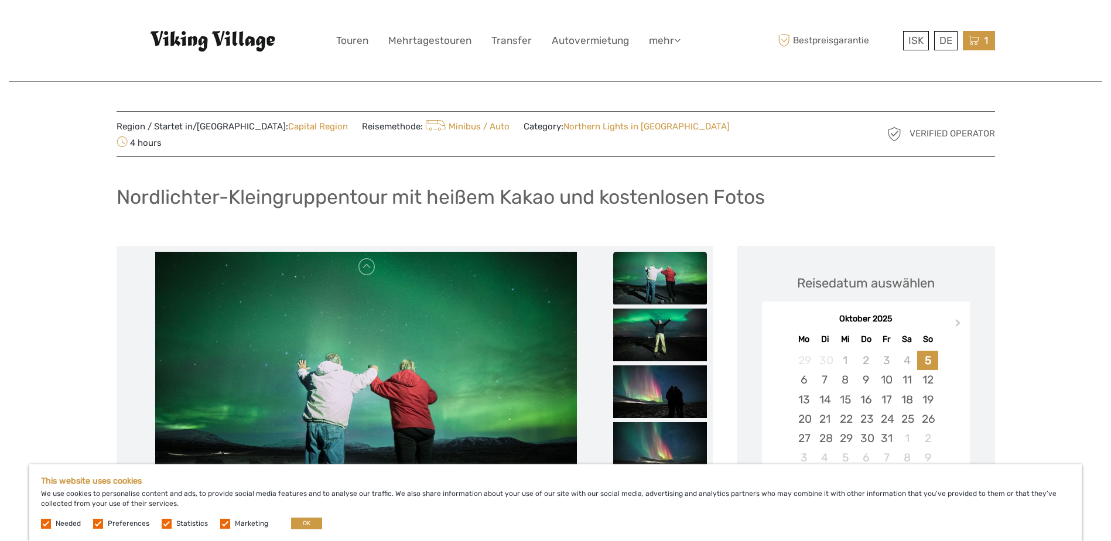
click at [982, 40] on span "1" at bounding box center [986, 41] width 8 height 12
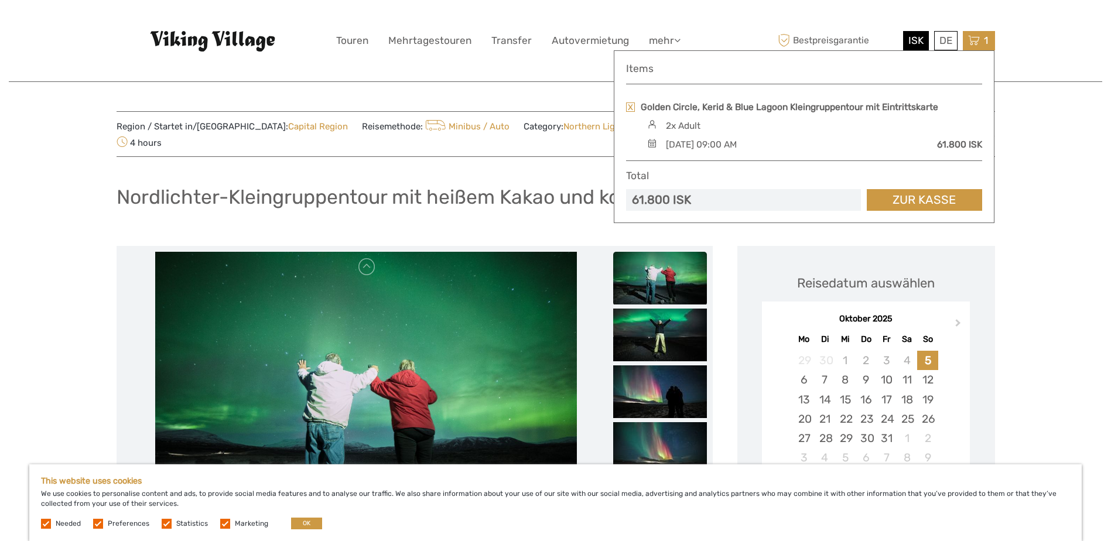
click at [912, 43] on span "ISK" at bounding box center [915, 41] width 15 height 12
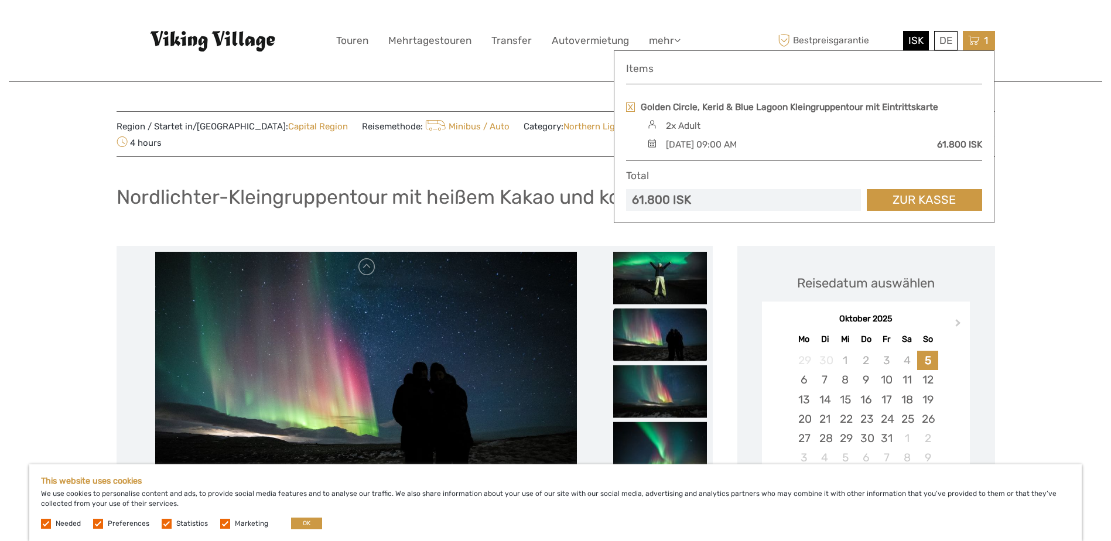
click at [1030, 56] on header "ISK ISK € $ £ DE English Español Deutsch Touren Mehrtagestouren Transfer Autove…" at bounding box center [555, 41] width 1093 height 82
click at [564, 68] on div "ISK ISK € $ £ DE English Español Deutsch Touren Mehrtagestouren Transfer Autove…" at bounding box center [555, 41] width 439 height 64
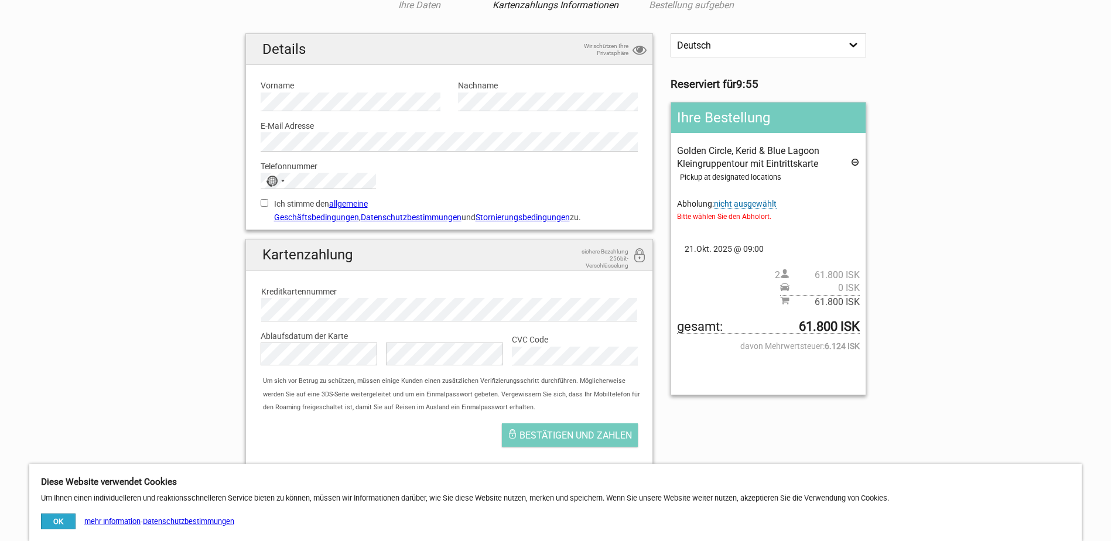
scroll to position [59, 0]
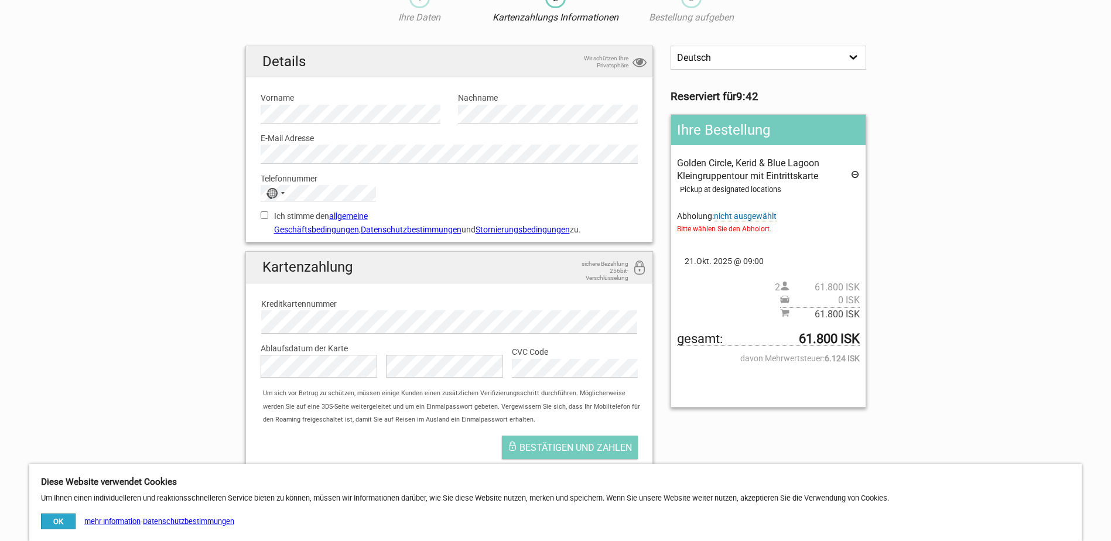
click at [734, 217] on span "nicht ausgewählt" at bounding box center [745, 216] width 63 height 10
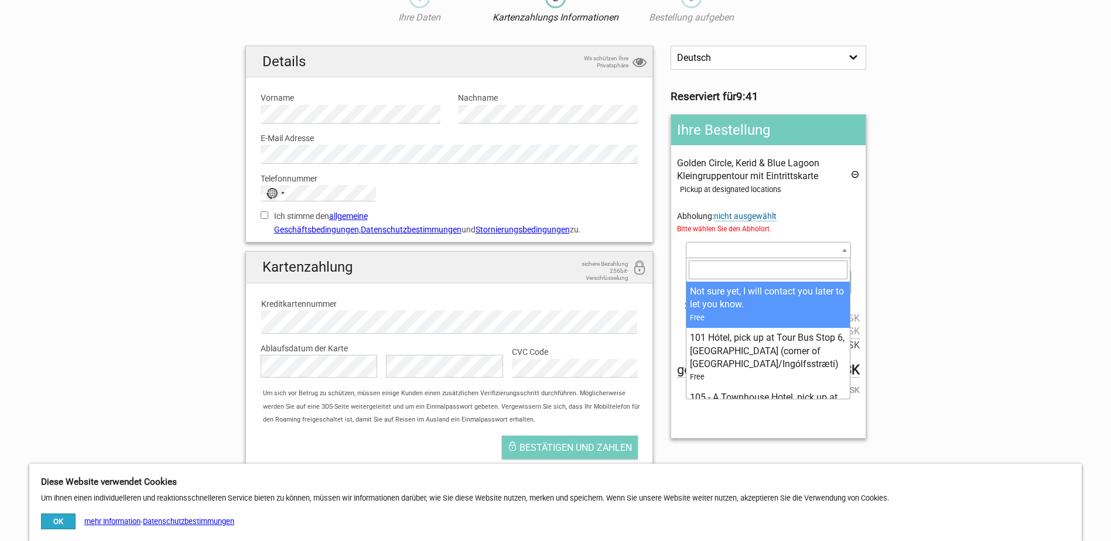
click at [722, 246] on span at bounding box center [768, 250] width 165 height 16
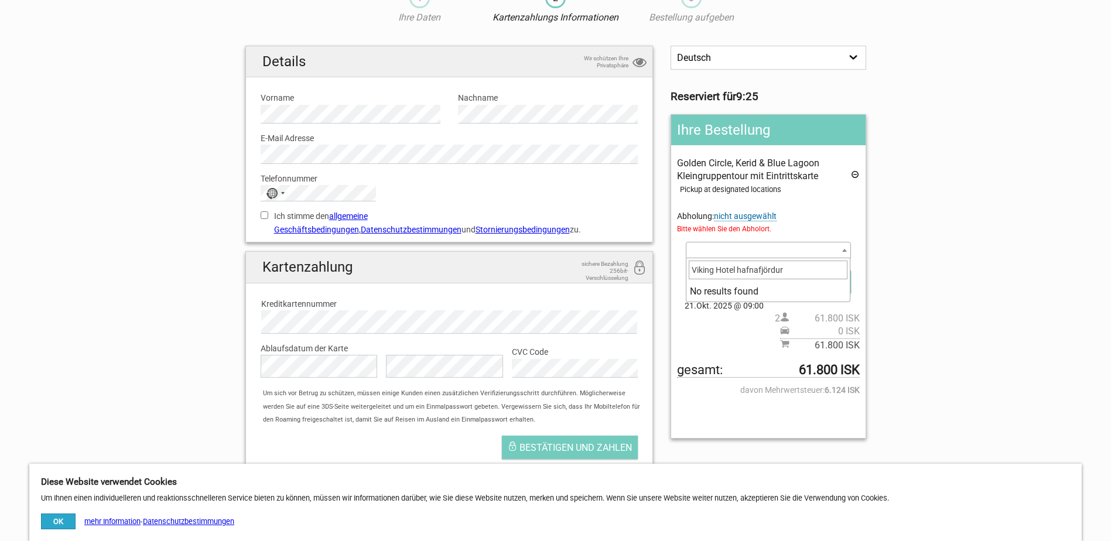
type input "Viking Hotel hafnafjördur"
click at [765, 247] on span at bounding box center [768, 250] width 165 height 16
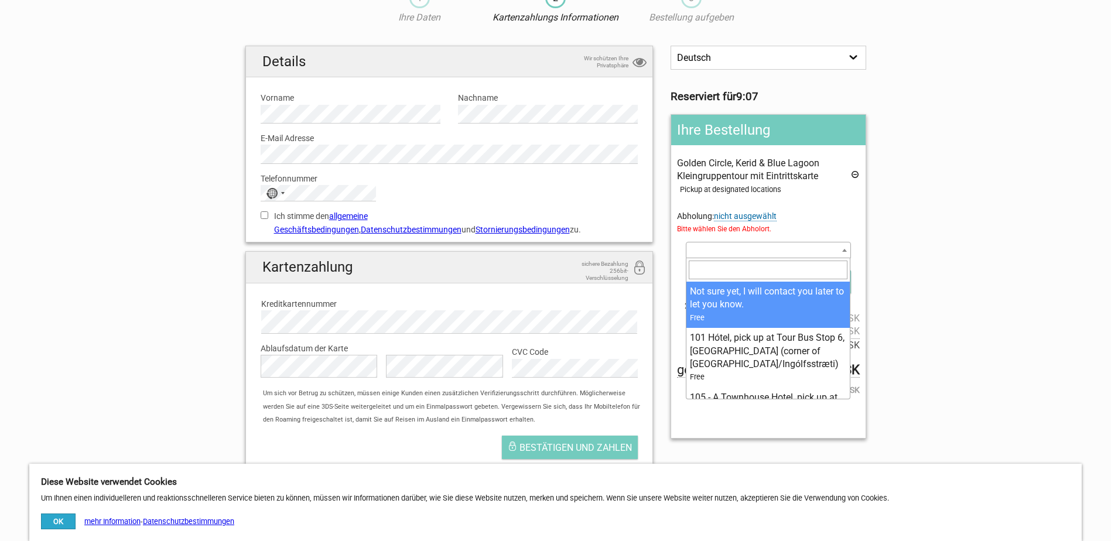
click at [703, 272] on input "search" at bounding box center [767, 270] width 159 height 19
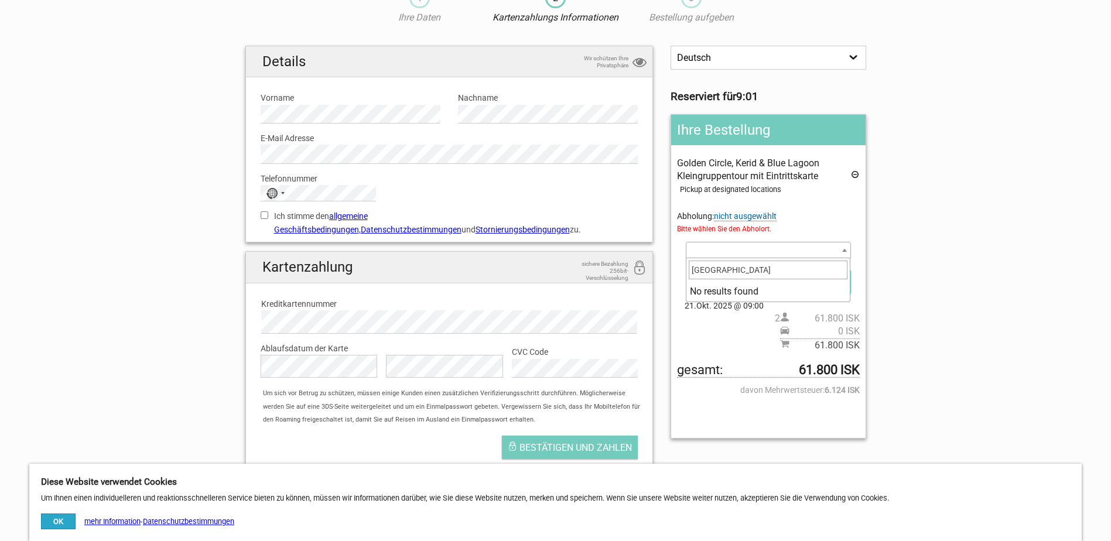
type input "Viking Village"
drag, startPoint x: 745, startPoint y: 269, endPoint x: 693, endPoint y: 272, distance: 52.8
click at [693, 272] on input "Viking Village" at bounding box center [767, 270] width 159 height 19
click at [784, 269] on input "Fjörukrain-Hotel Viking" at bounding box center [767, 270] width 159 height 19
type input "F"
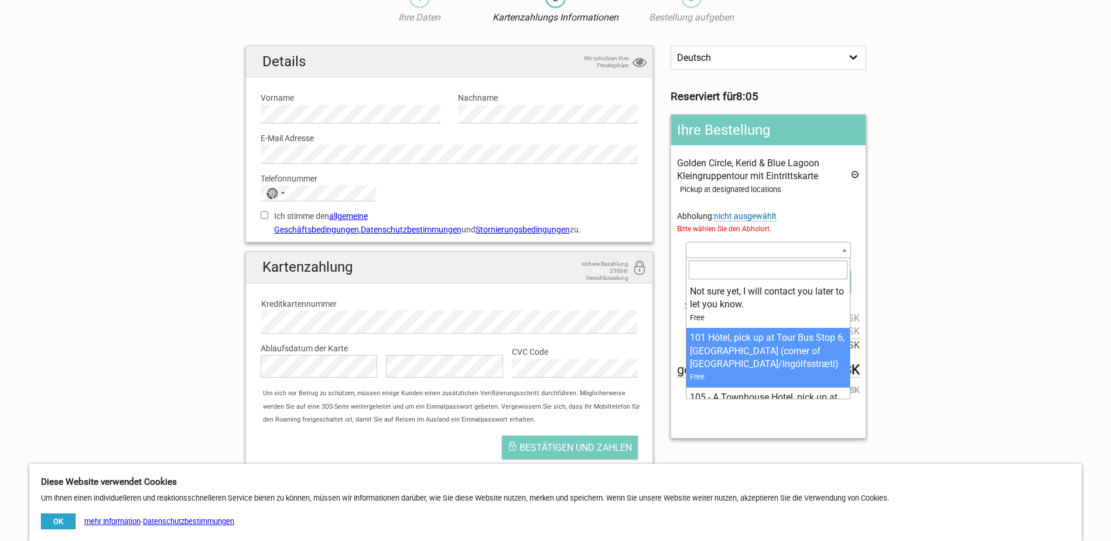
select select "102261"
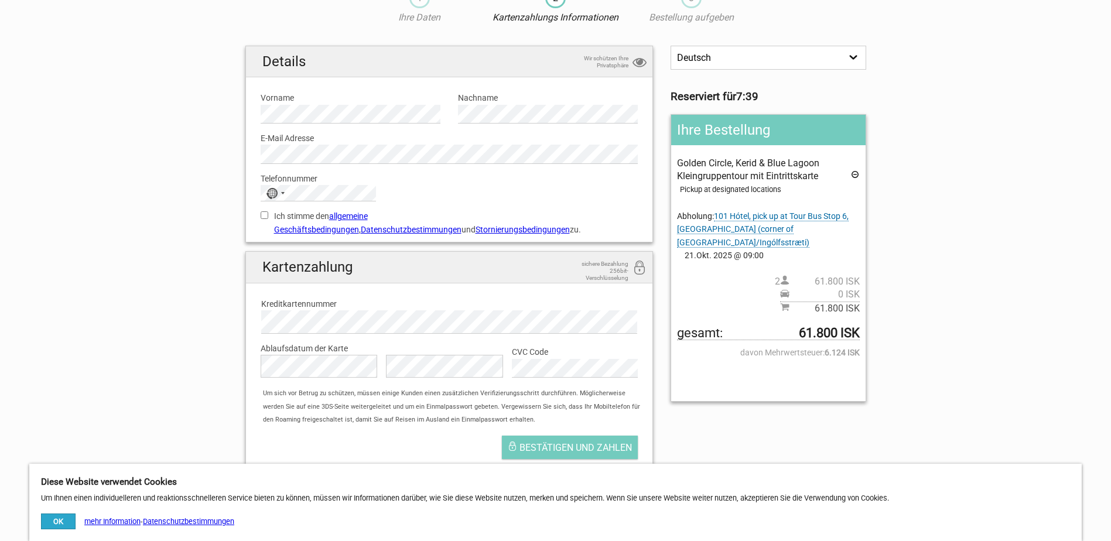
click at [739, 217] on span "101 Hótel, pick up at Tour Bus Stop 6, Safnahúsið - The Culture House (corner o…" at bounding box center [763, 229] width 172 height 36
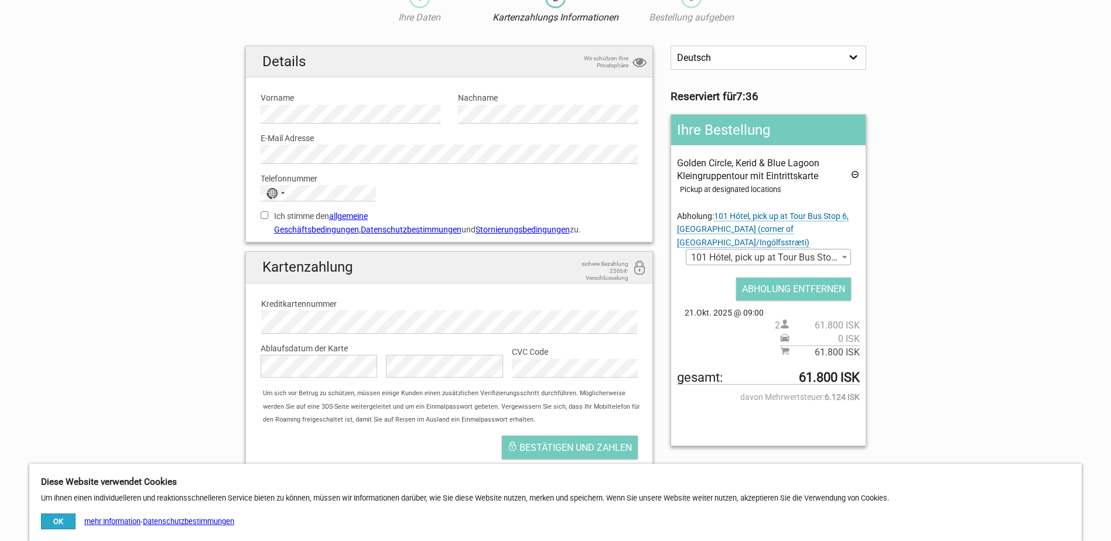
click at [846, 256] on span at bounding box center [844, 256] width 12 height 15
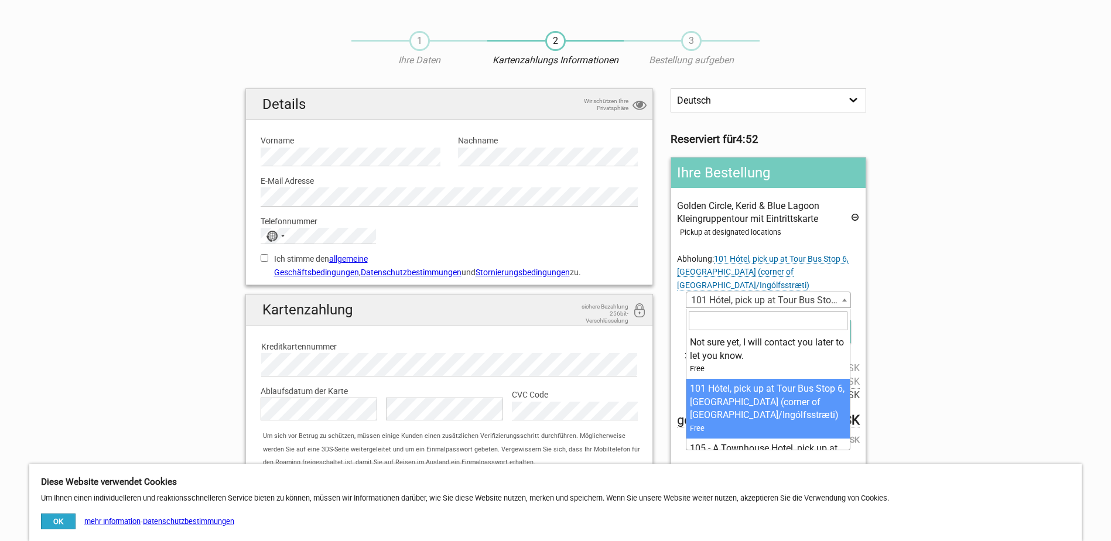
scroll to position [0, 0]
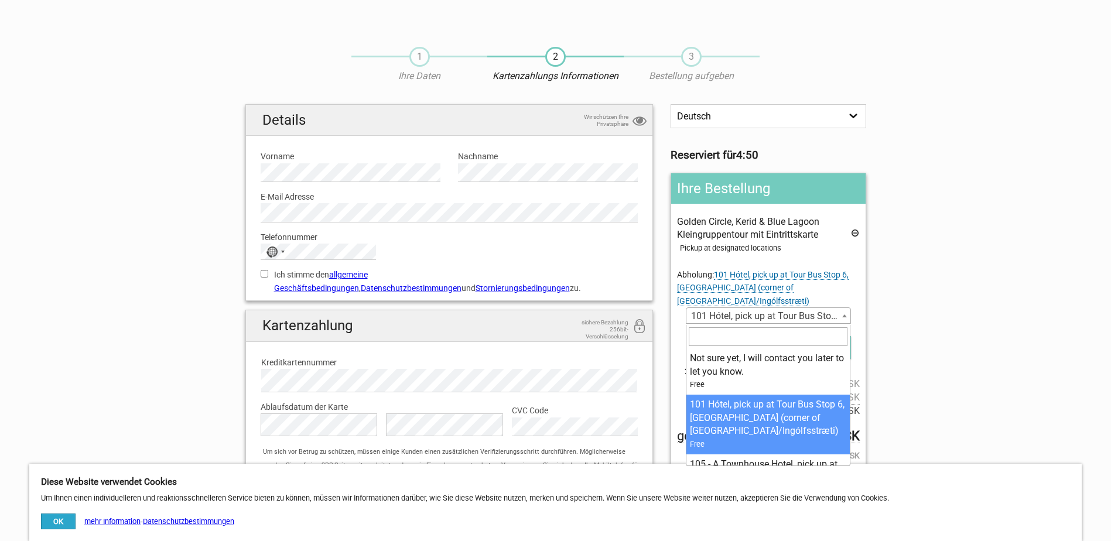
click at [739, 335] on input "search" at bounding box center [767, 336] width 159 height 19
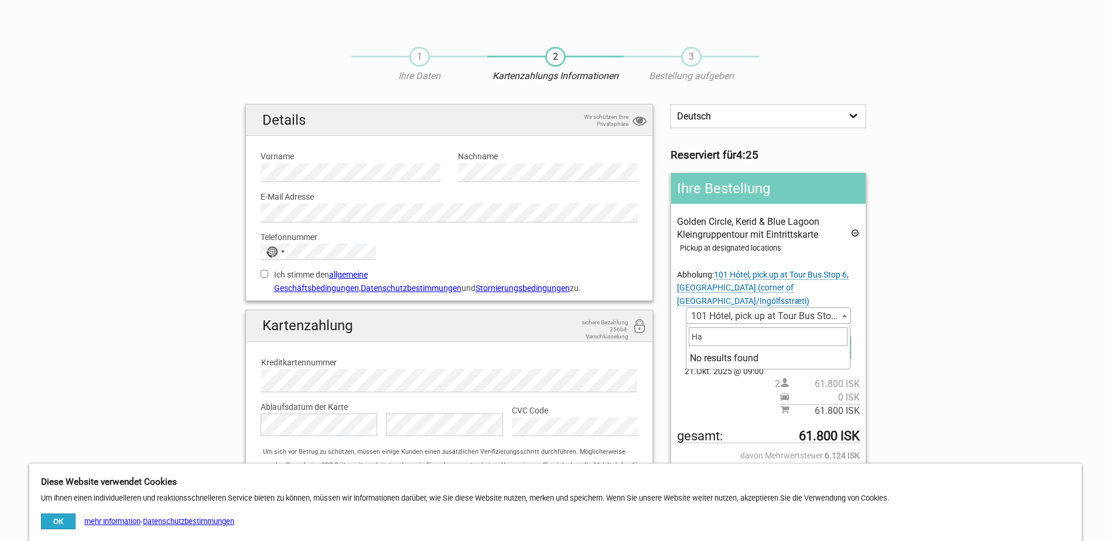
type input "H"
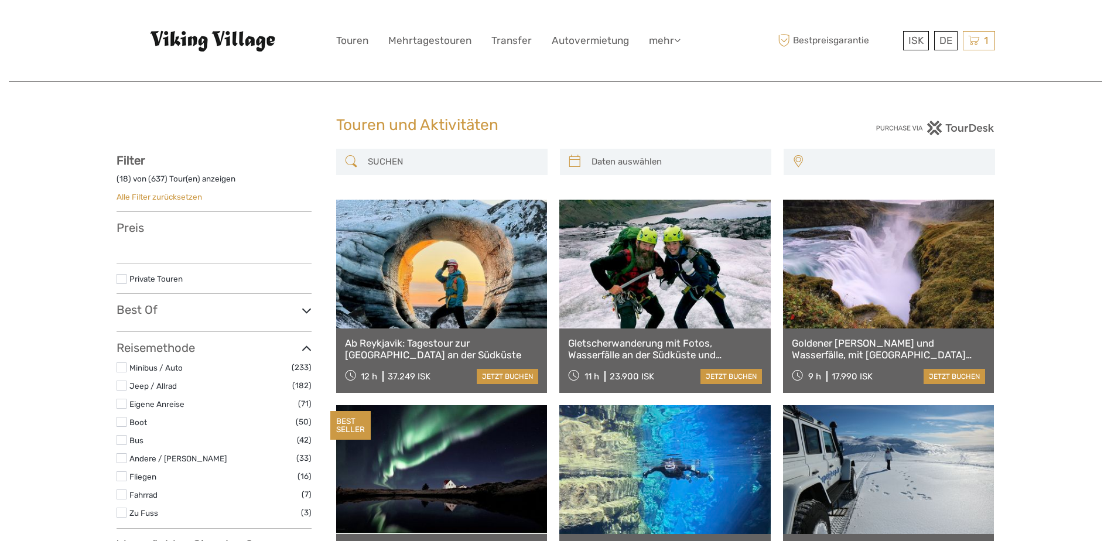
select select
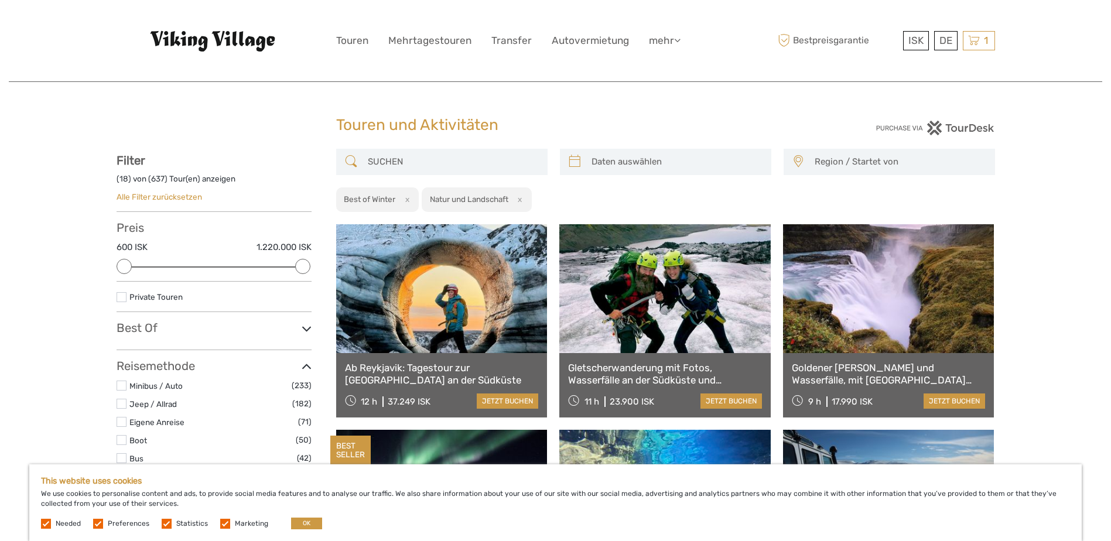
click at [830, 163] on span "Region / Startet von" at bounding box center [899, 161] width 180 height 19
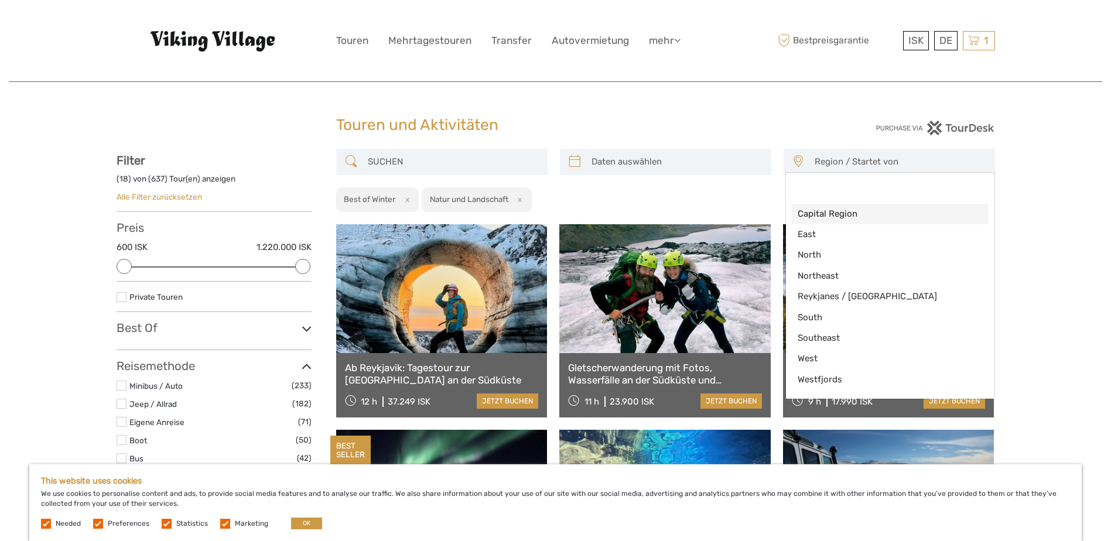
click at [845, 214] on span "Capital Region" at bounding box center [879, 214] width 165 height 12
select select "Capital Region"
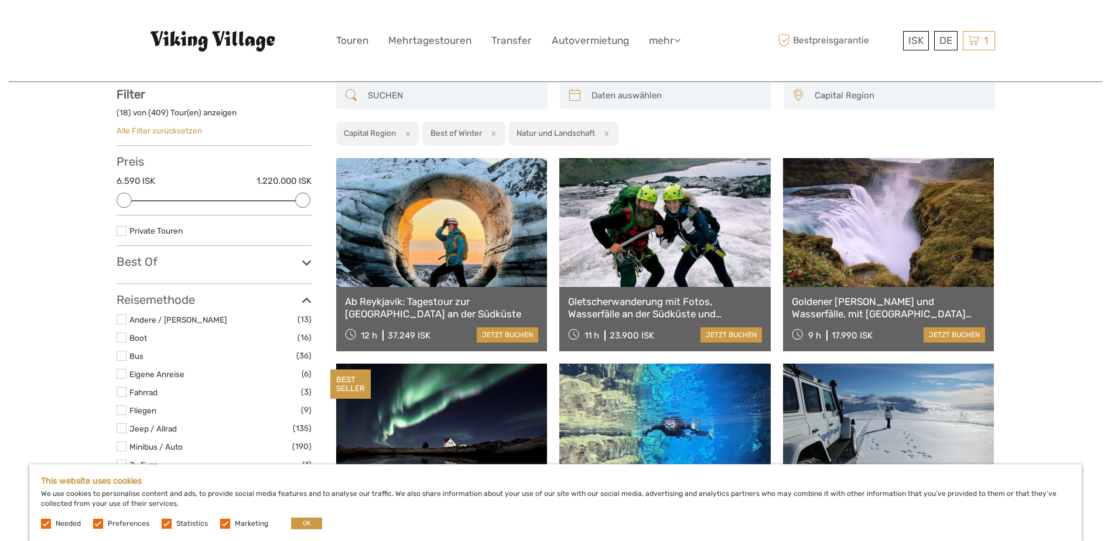
scroll to position [67, 0]
type input "[DATE]"
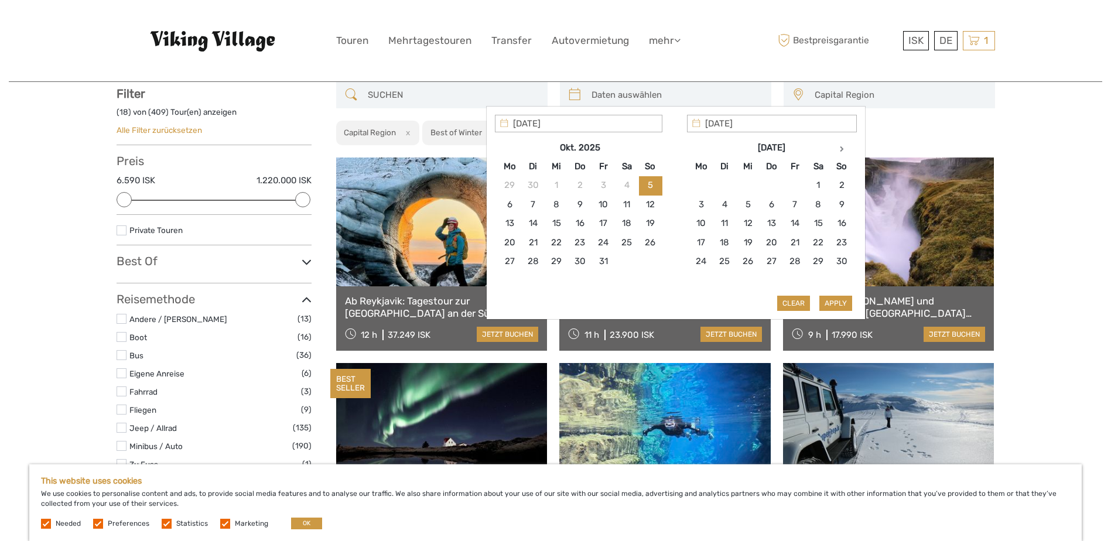
click at [599, 96] on input "search" at bounding box center [676, 95] width 179 height 20
type input "[DATE]"
click at [790, 302] on button "Clear" at bounding box center [794, 303] width 33 height 15
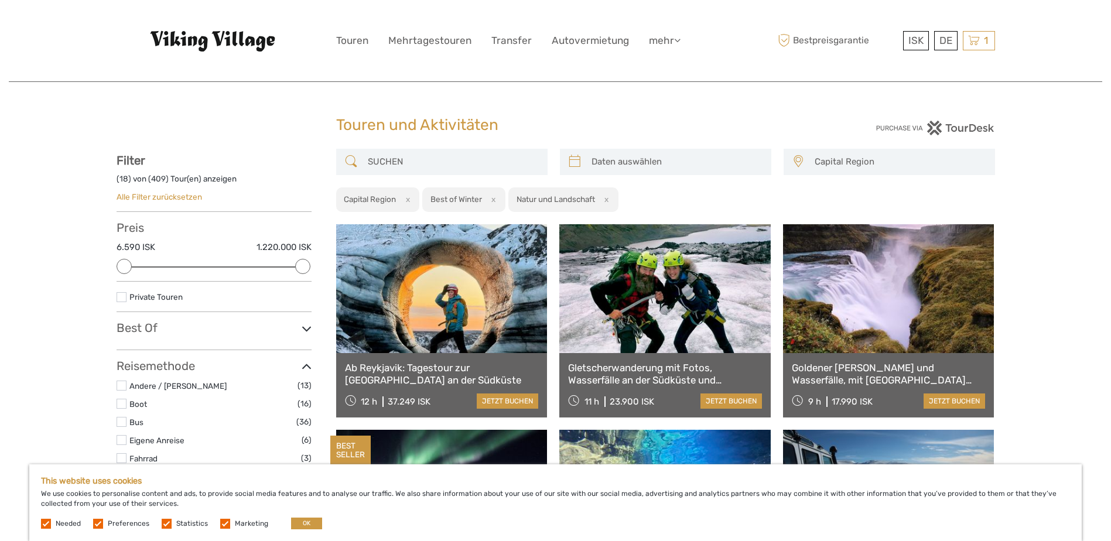
scroll to position [59, 0]
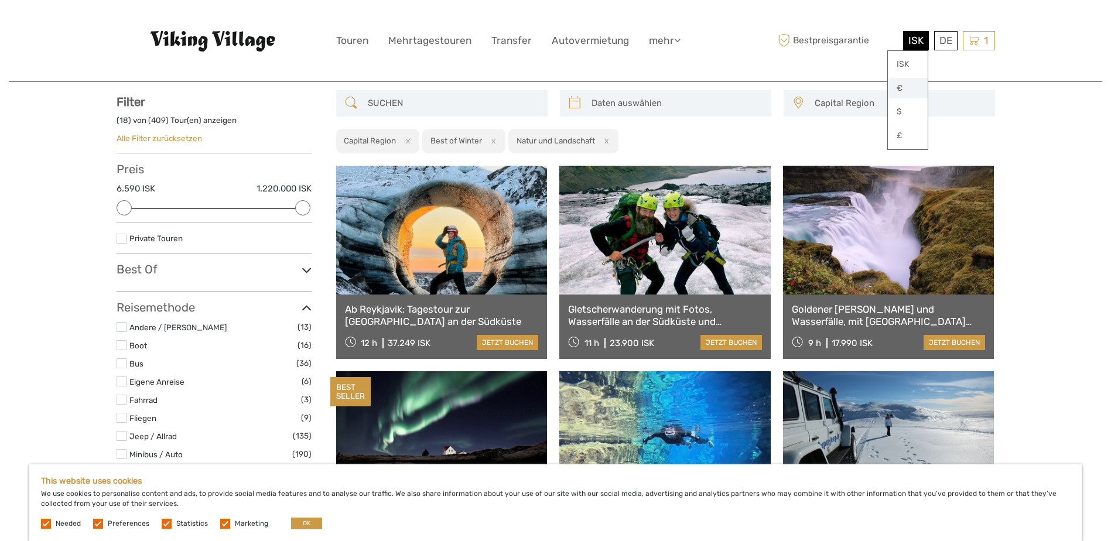
click at [908, 84] on link "€" at bounding box center [908, 88] width 40 height 21
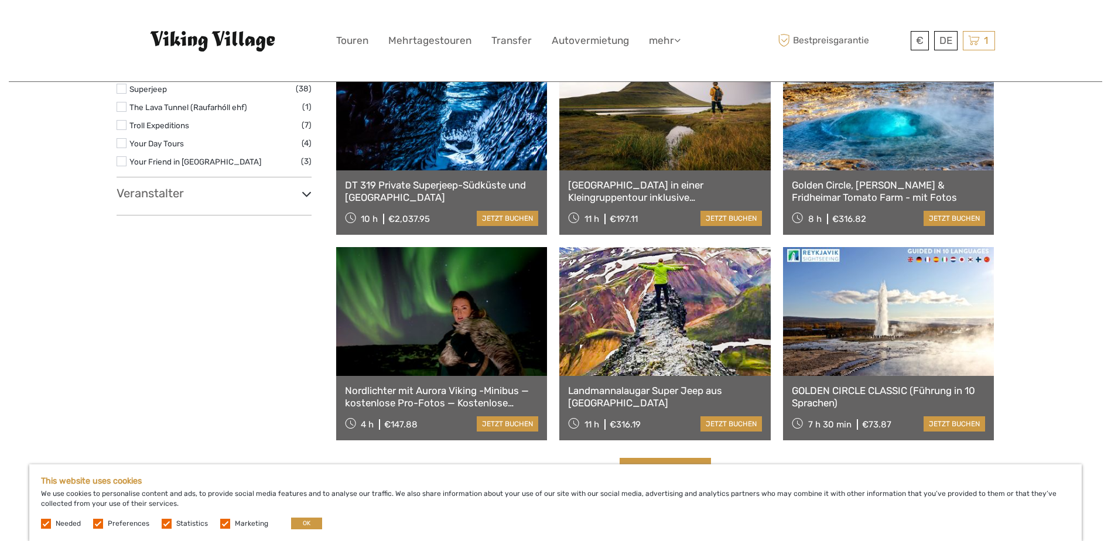
scroll to position [1054, 0]
